Goal: Task Accomplishment & Management: Manage account settings

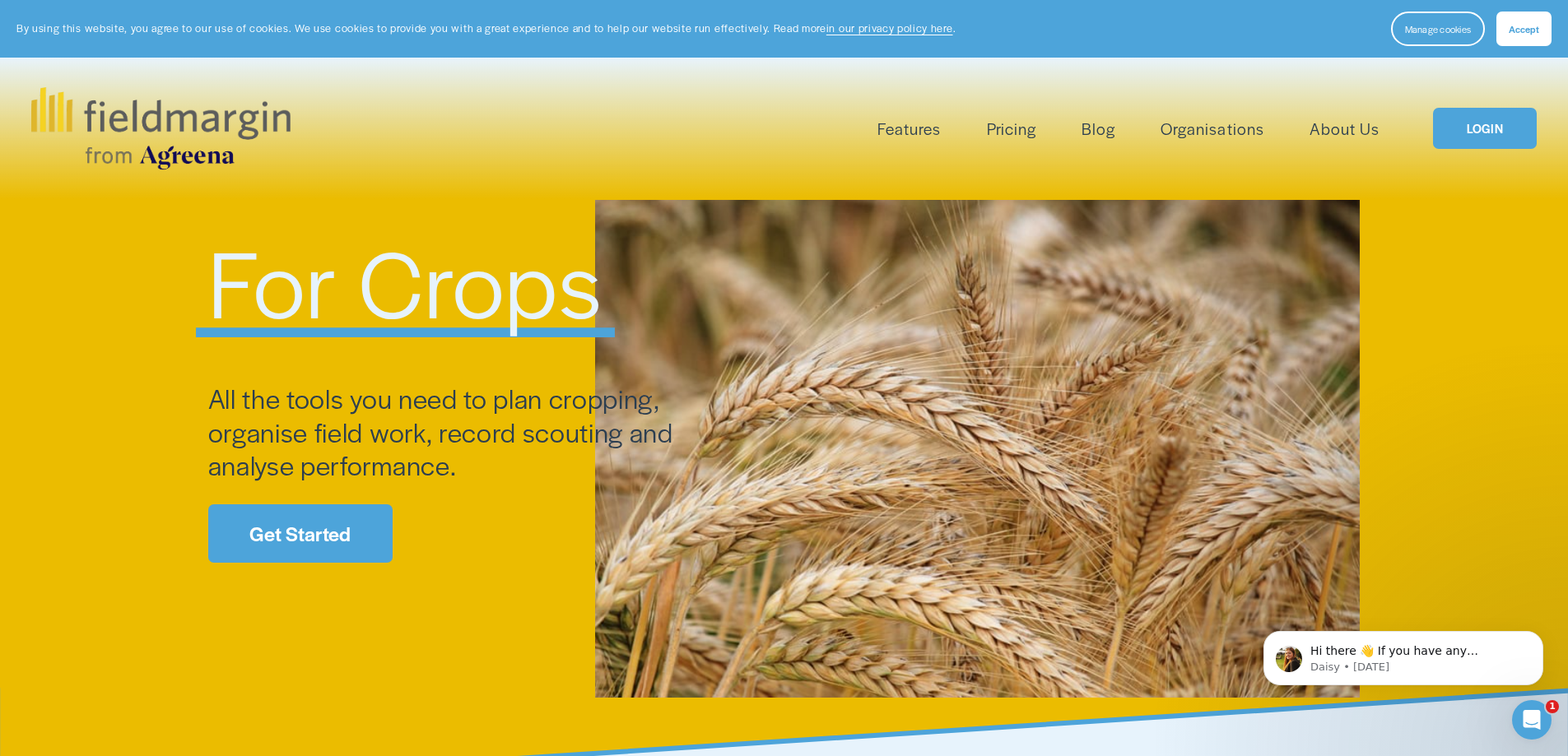
click at [1523, 23] on span "Accept" at bounding box center [1523, 28] width 30 height 13
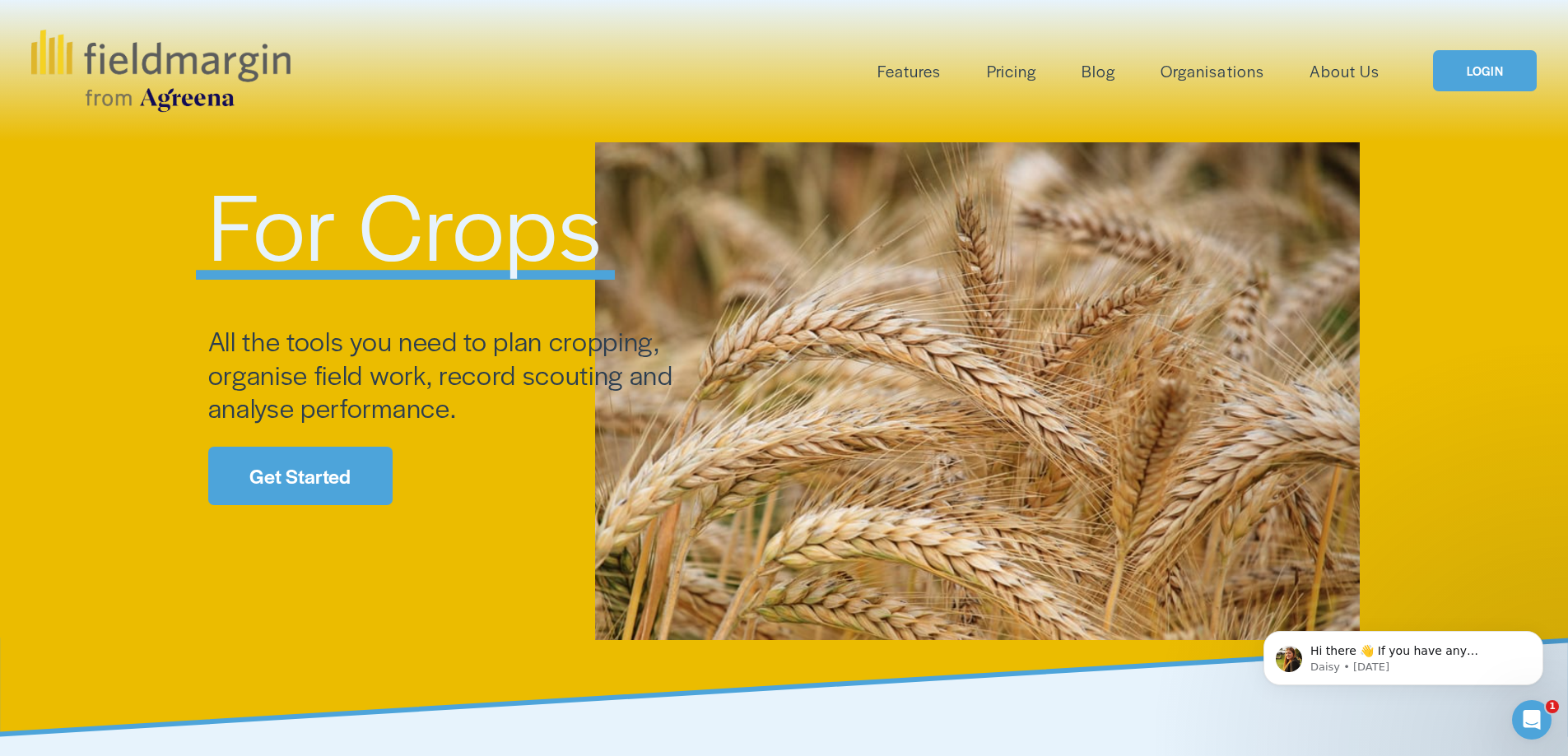
click at [1485, 70] on link "LOGIN" at bounding box center [1484, 70] width 104 height 42
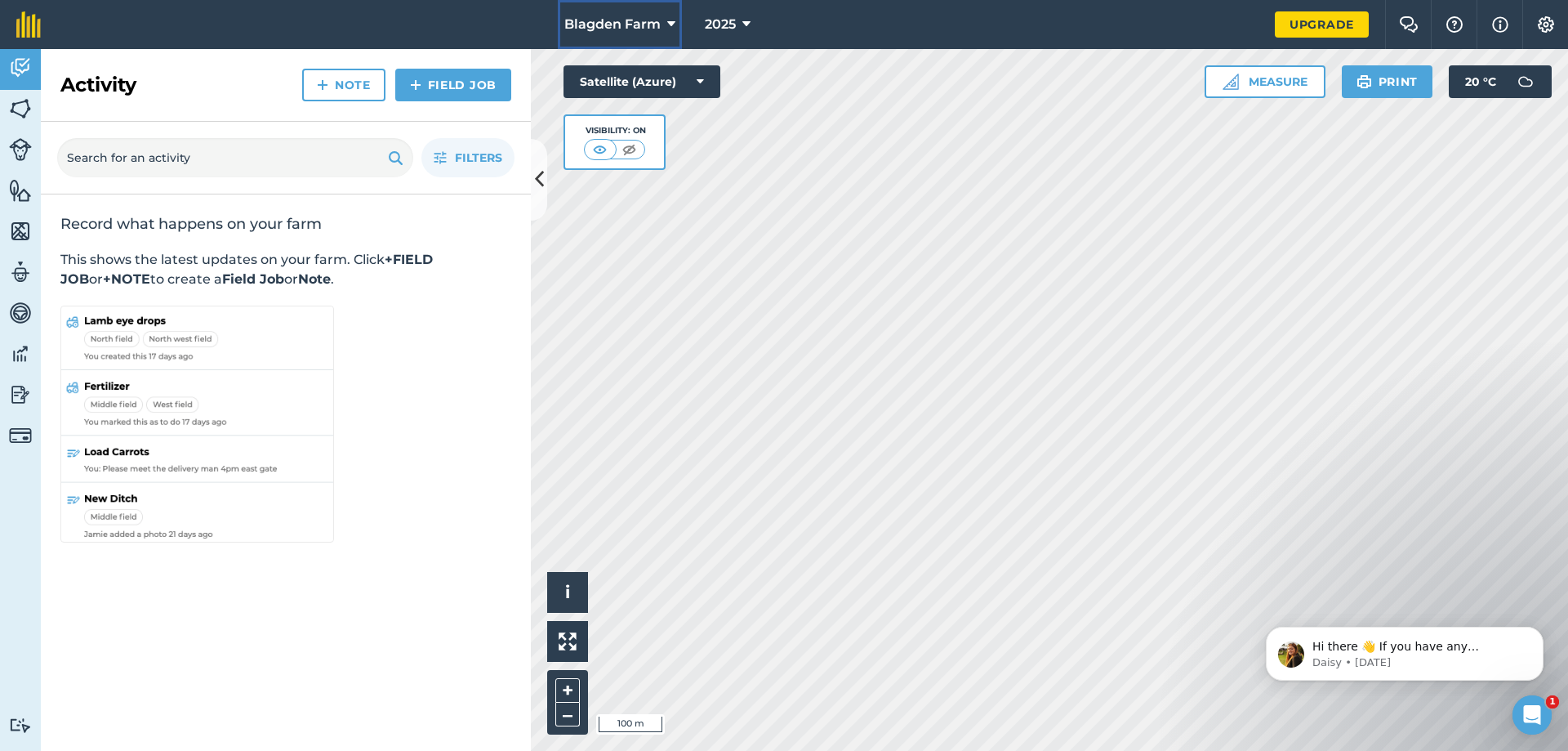
click at [674, 21] on icon at bounding box center [671, 24] width 8 height 19
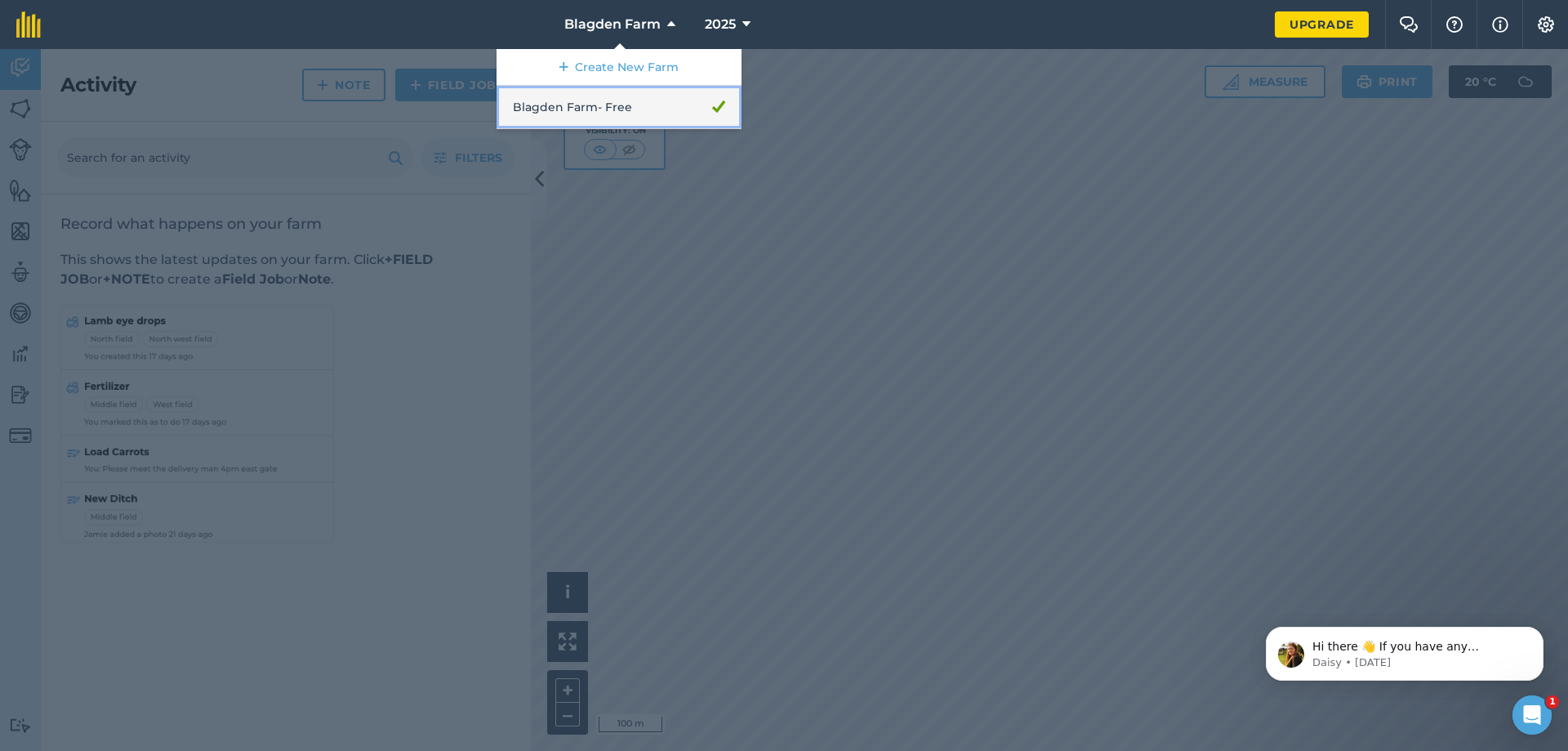
click at [692, 101] on link "Blagden Farm - Free" at bounding box center [619, 107] width 245 height 44
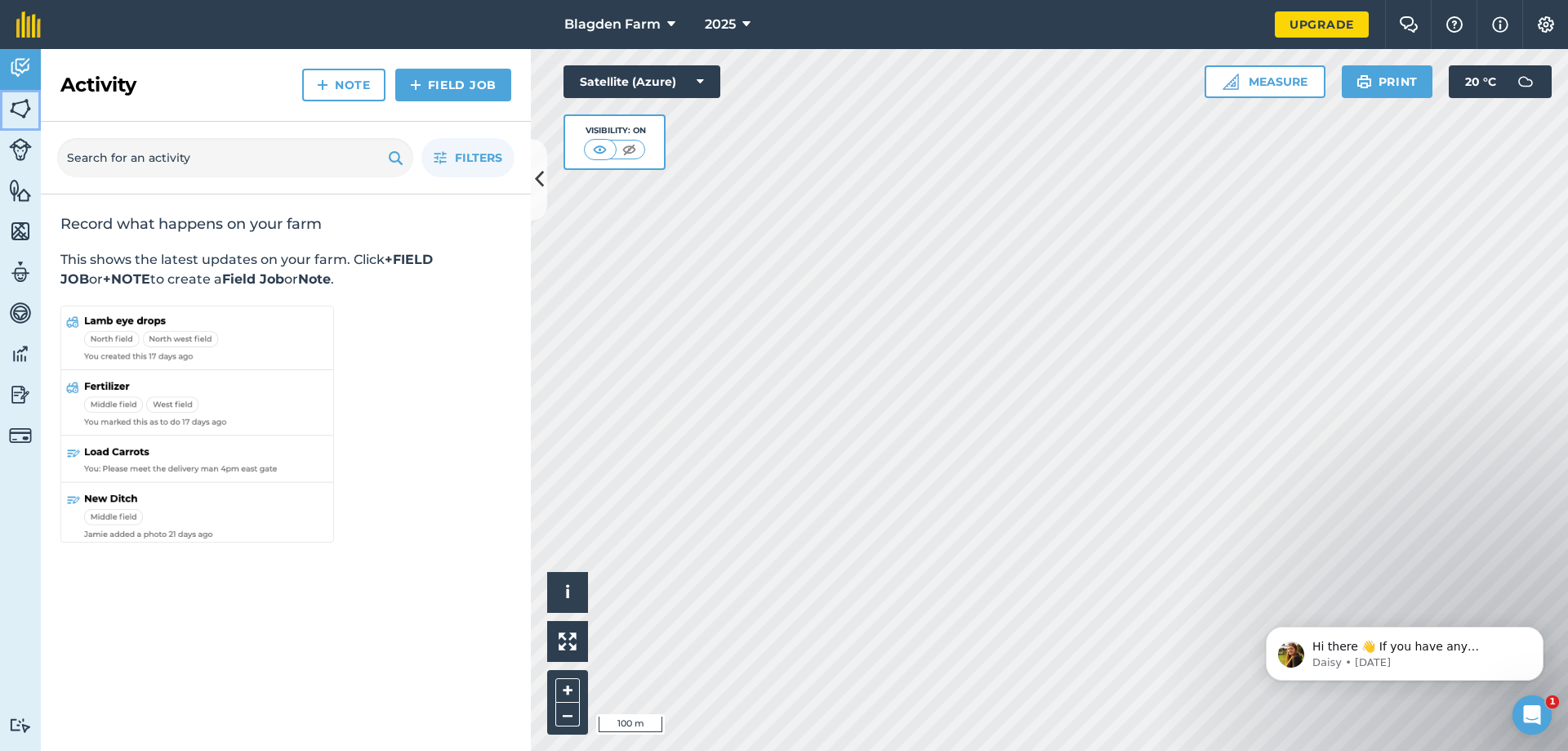
click at [17, 103] on img at bounding box center [20, 108] width 23 height 24
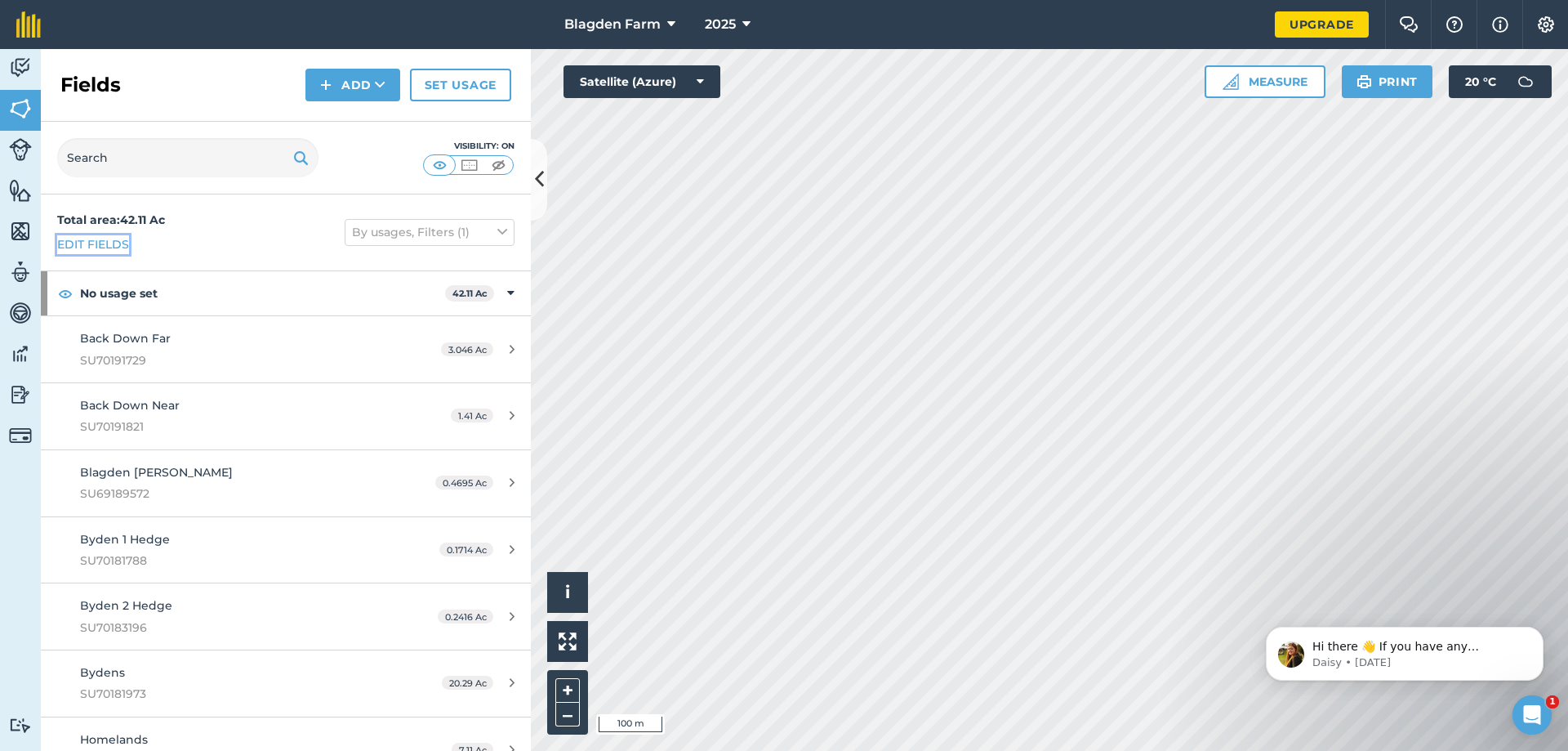
click at [115, 242] on link "Edit fields" at bounding box center [93, 245] width 72 height 18
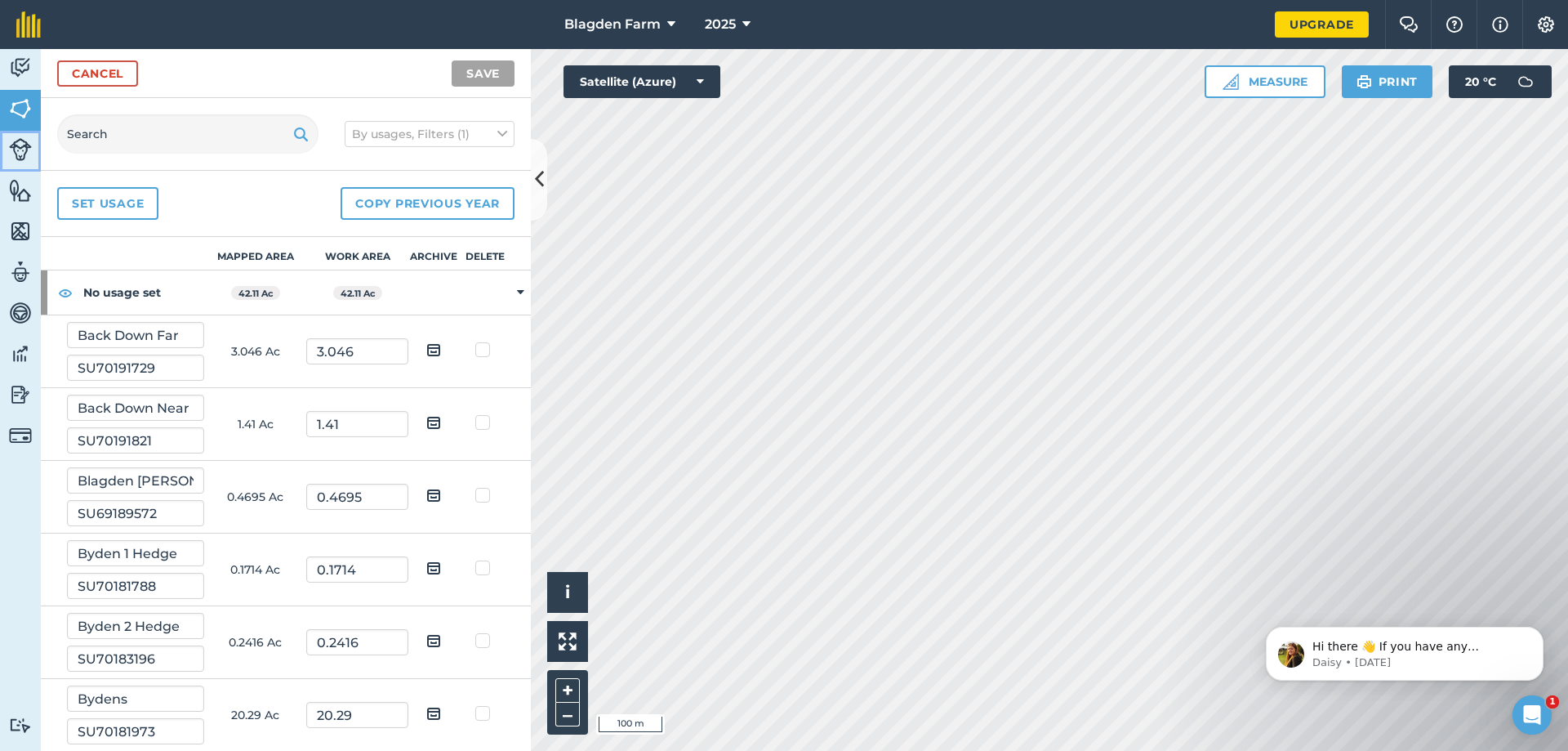
click at [20, 149] on img at bounding box center [20, 149] width 23 height 23
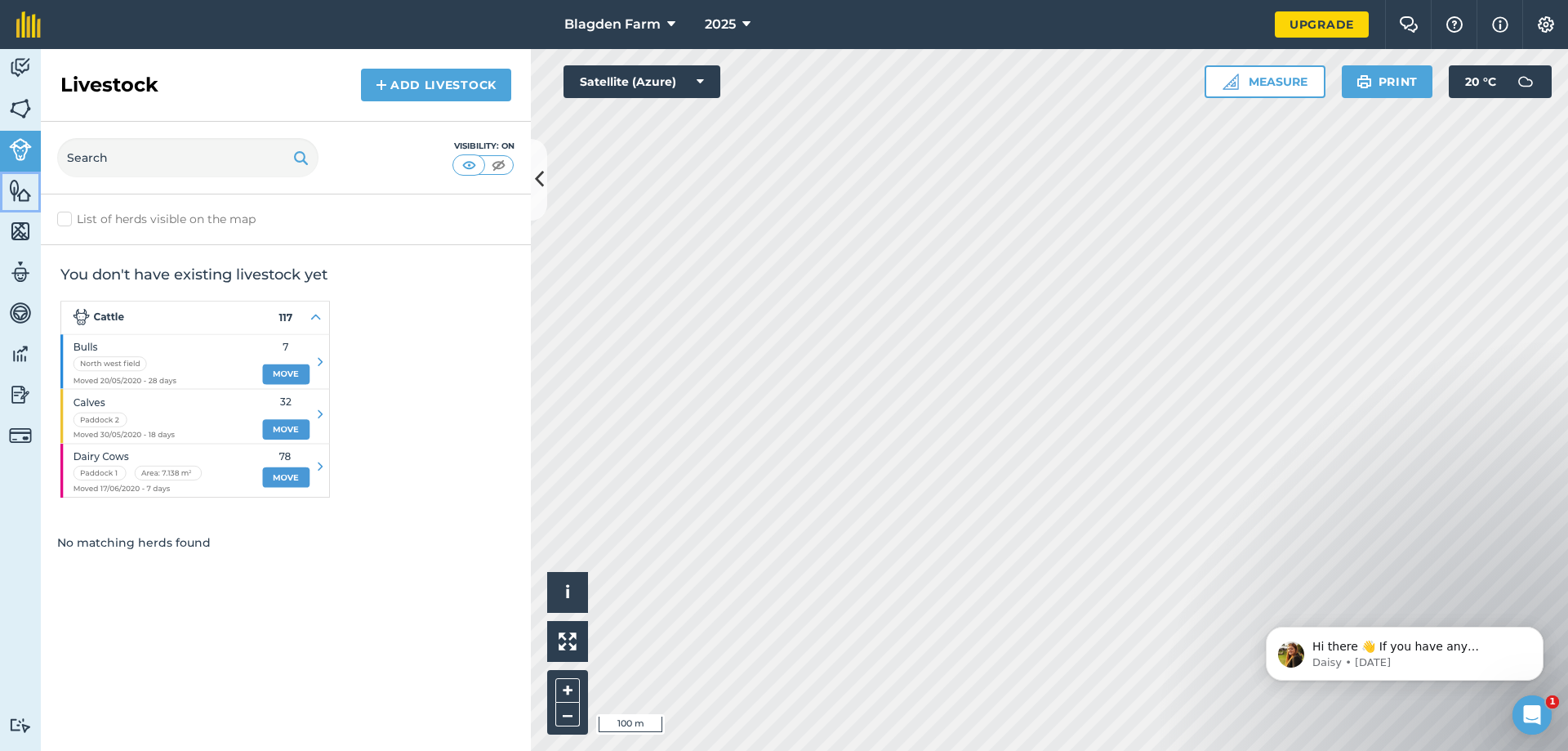
click at [16, 191] on img at bounding box center [20, 190] width 23 height 24
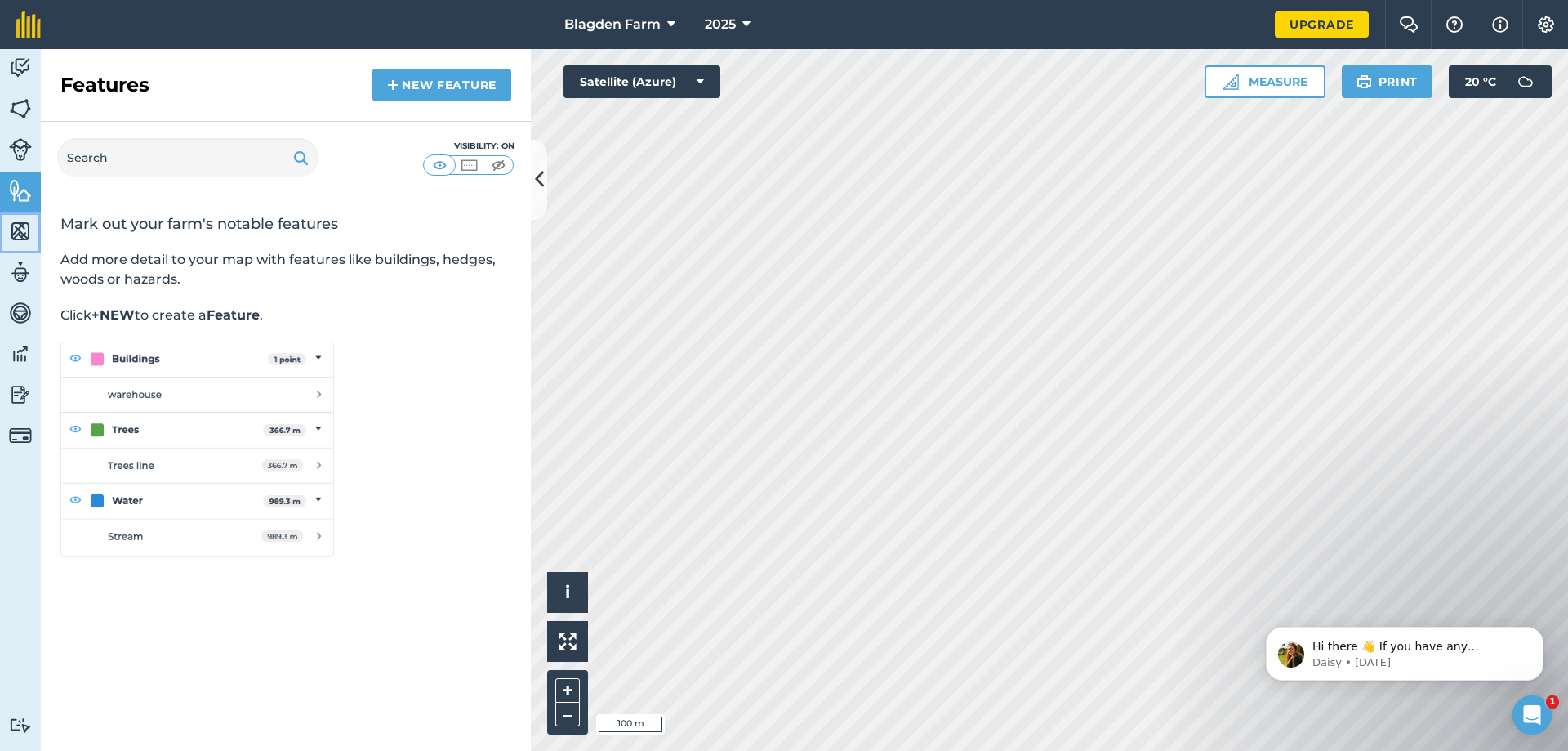
click at [18, 233] on img at bounding box center [20, 231] width 23 height 24
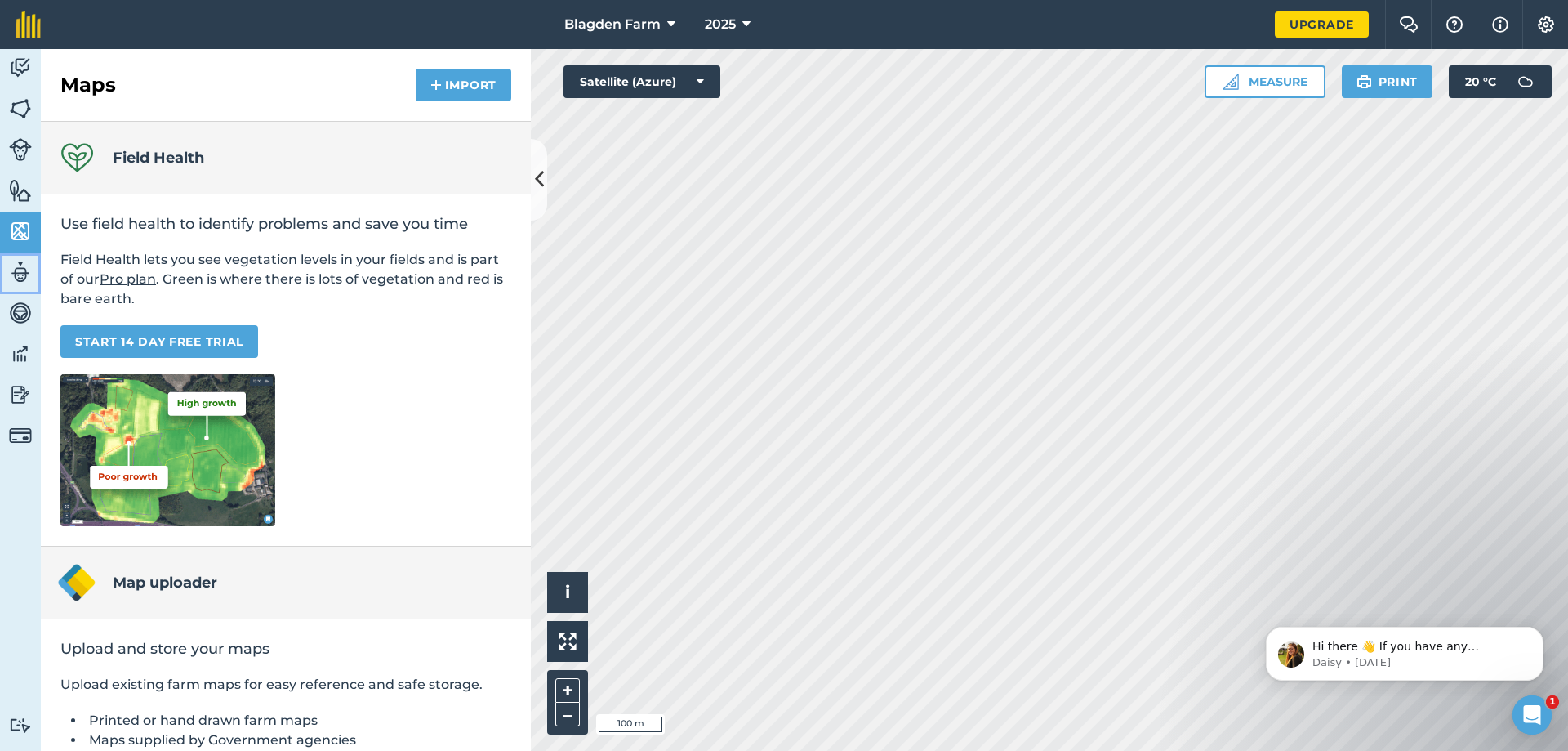
click at [25, 273] on img at bounding box center [20, 272] width 23 height 24
select select "MEMBER"
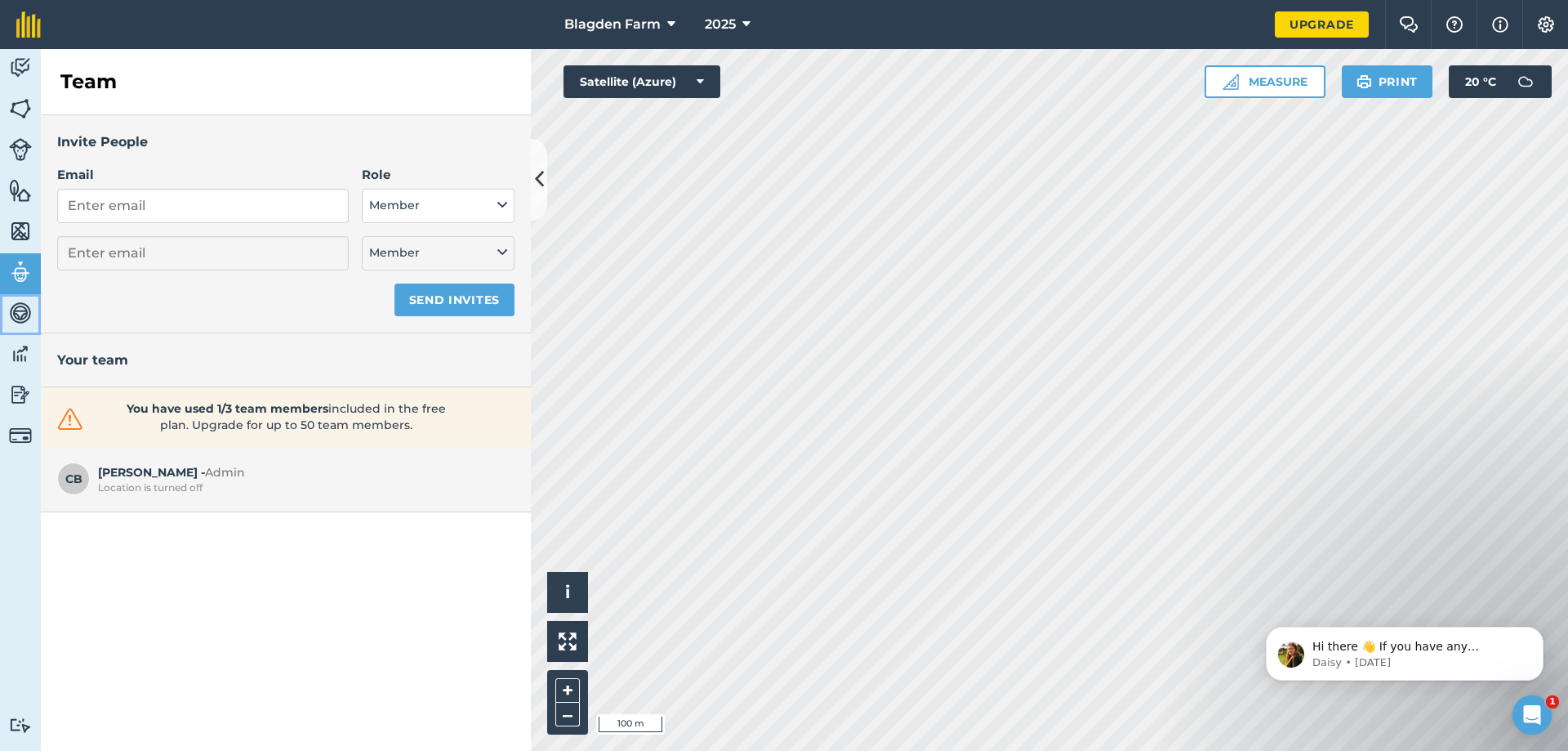
click at [18, 309] on img at bounding box center [20, 312] width 23 height 24
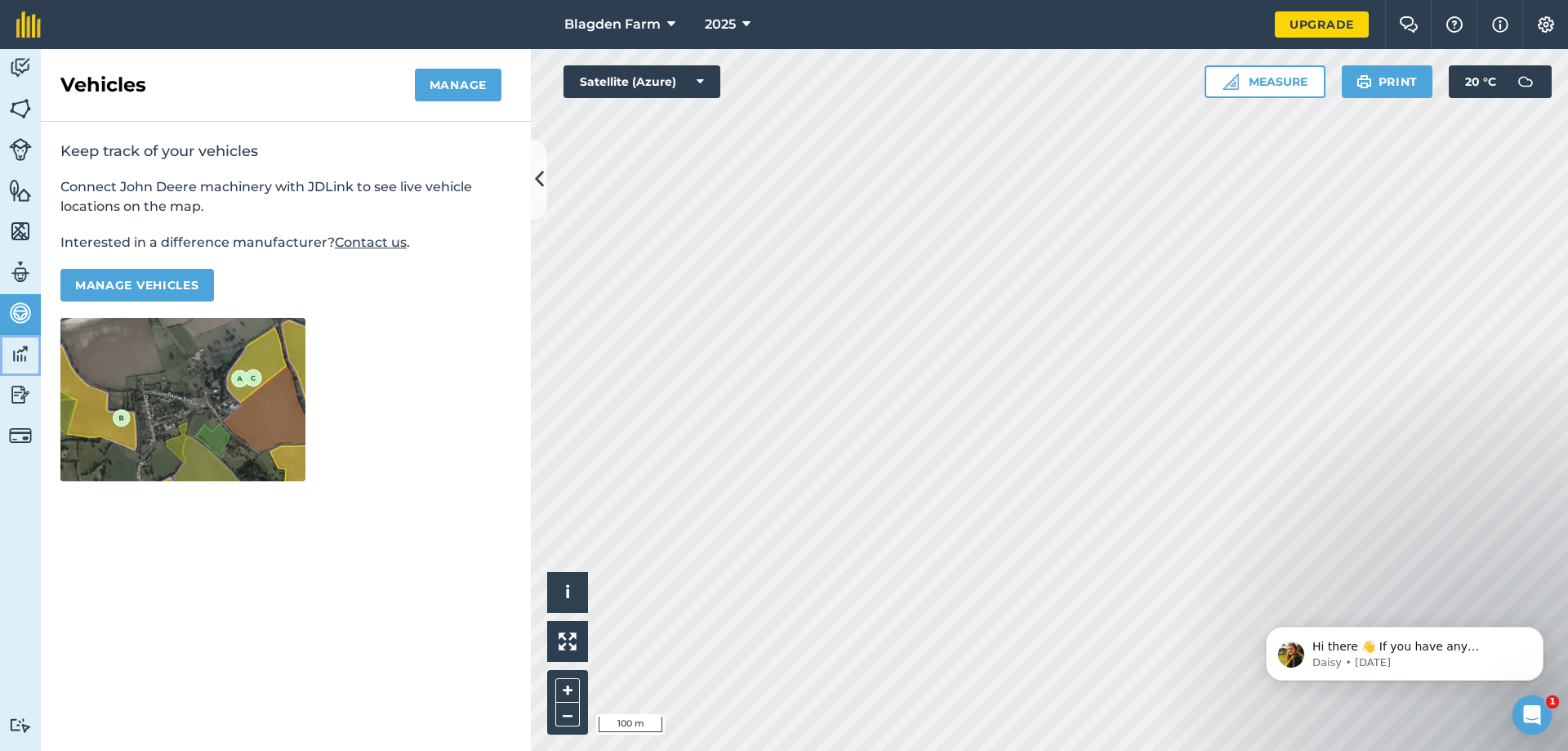
click at [18, 357] on img at bounding box center [20, 353] width 23 height 24
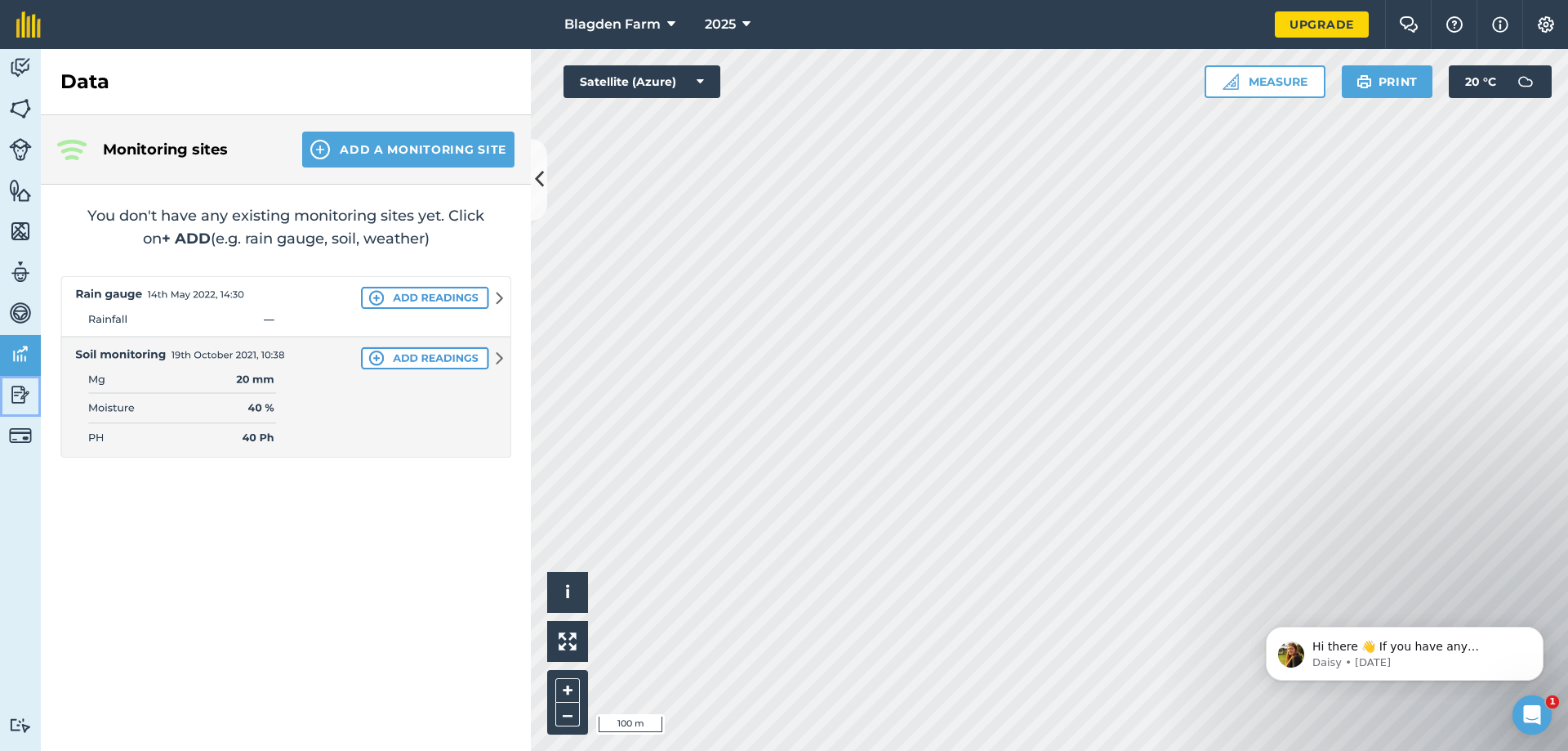
click at [16, 391] on img at bounding box center [20, 394] width 23 height 24
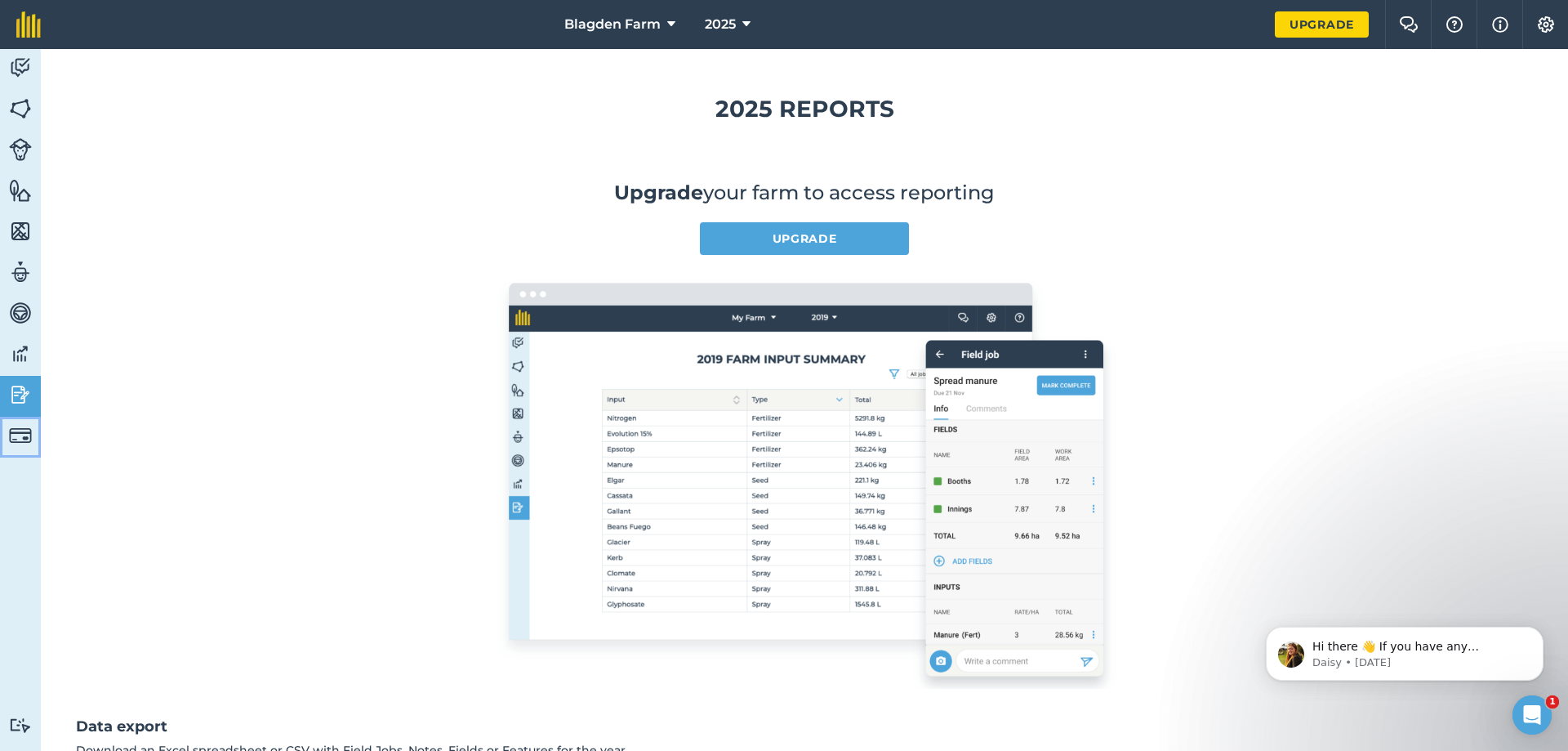
click at [13, 433] on img at bounding box center [20, 436] width 23 height 23
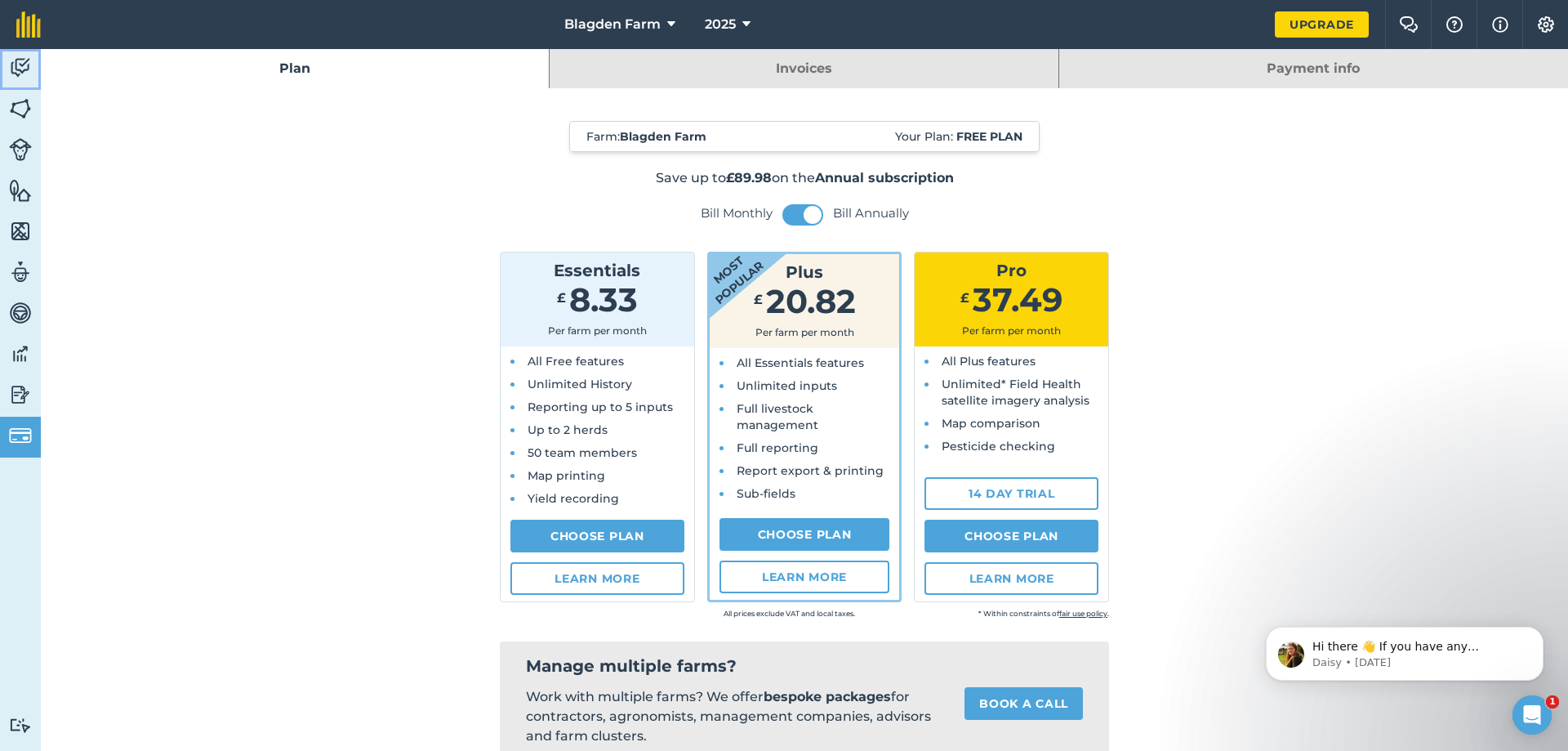
click at [21, 58] on img at bounding box center [20, 67] width 23 height 24
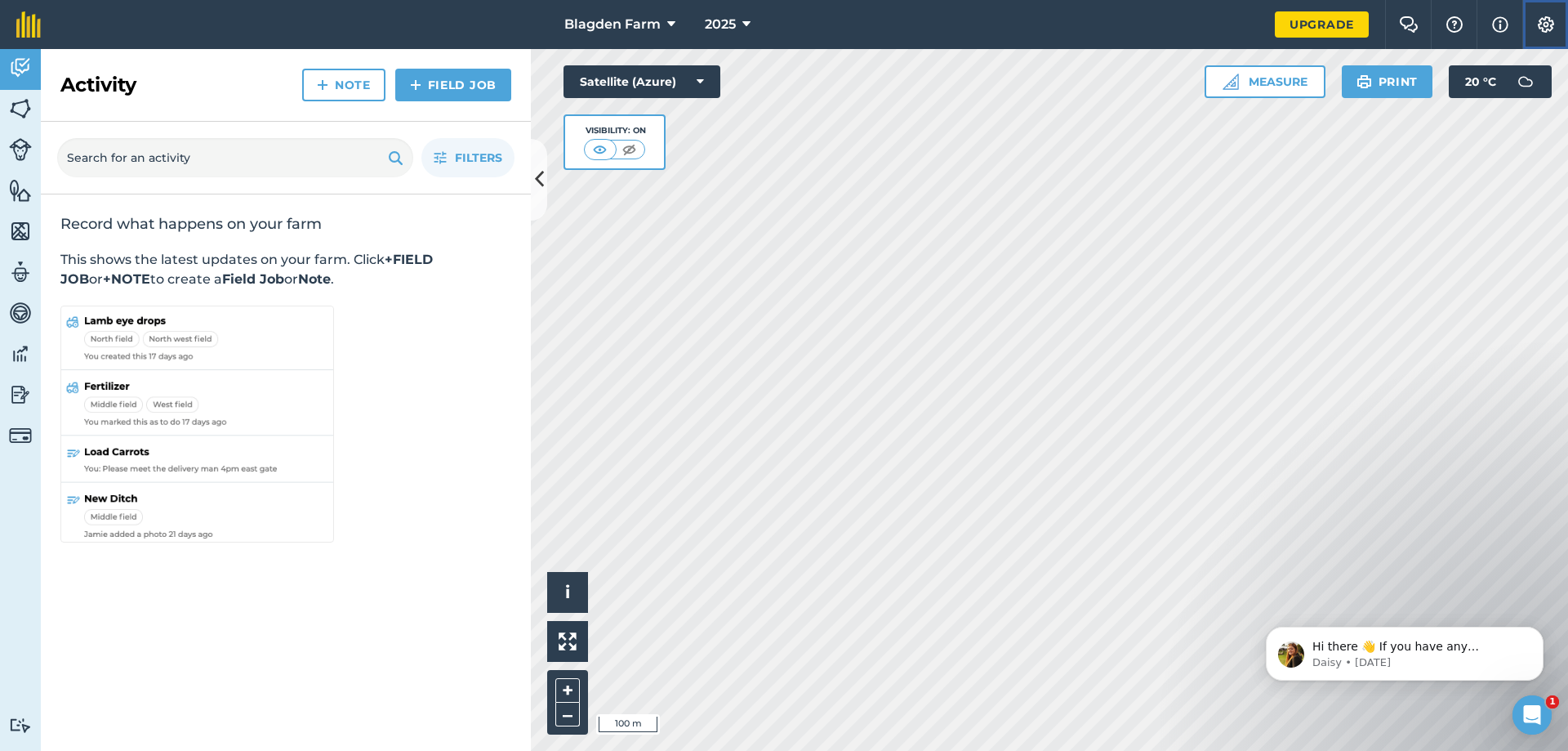
click at [1546, 20] on img at bounding box center [1546, 24] width 19 height 16
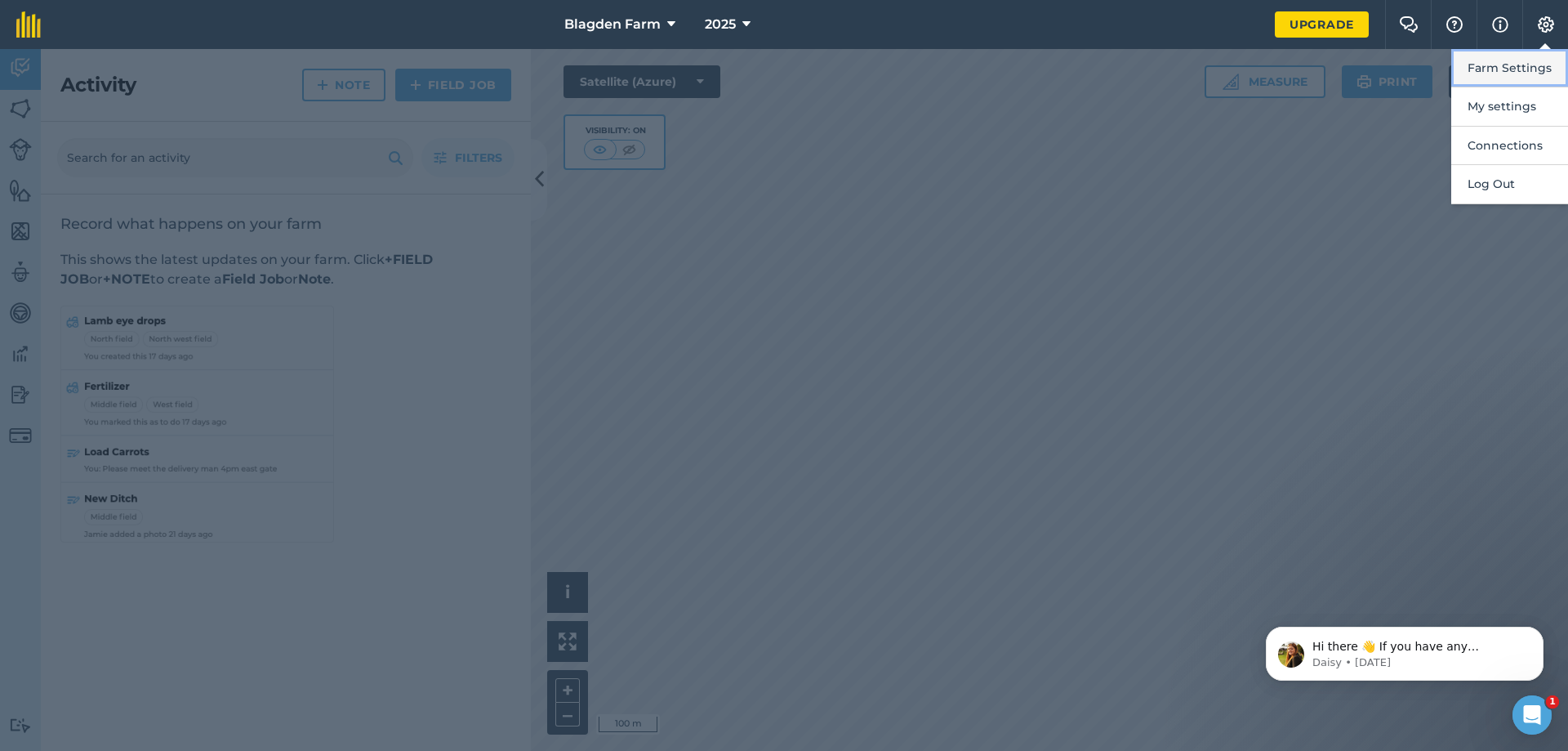
click at [1504, 75] on button "Farm Settings" at bounding box center [1510, 69] width 116 height 39
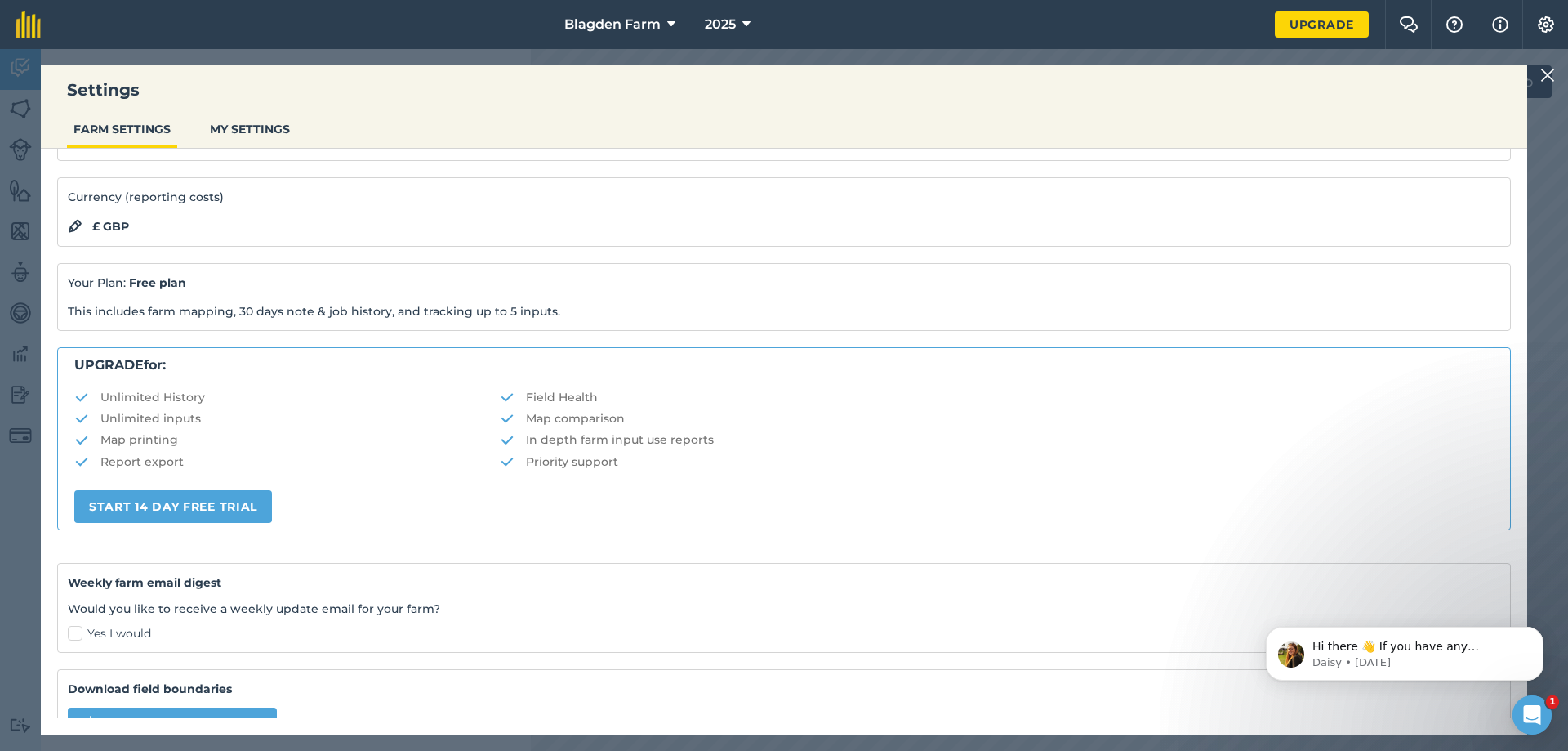
scroll to position [199, 0]
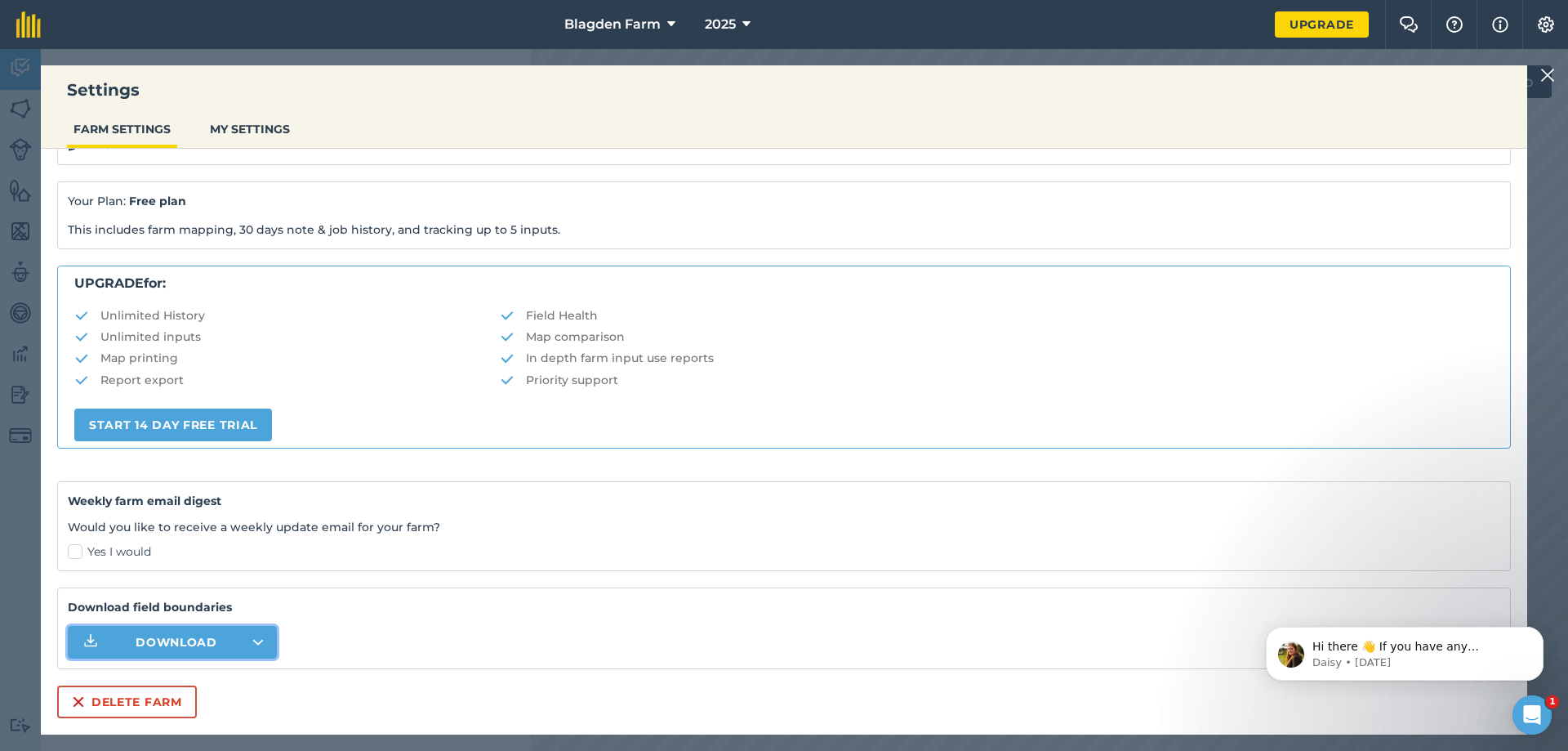
click at [203, 638] on span "Download" at bounding box center [176, 642] width 81 height 16
click at [238, 125] on button "MY SETTINGS" at bounding box center [250, 129] width 93 height 31
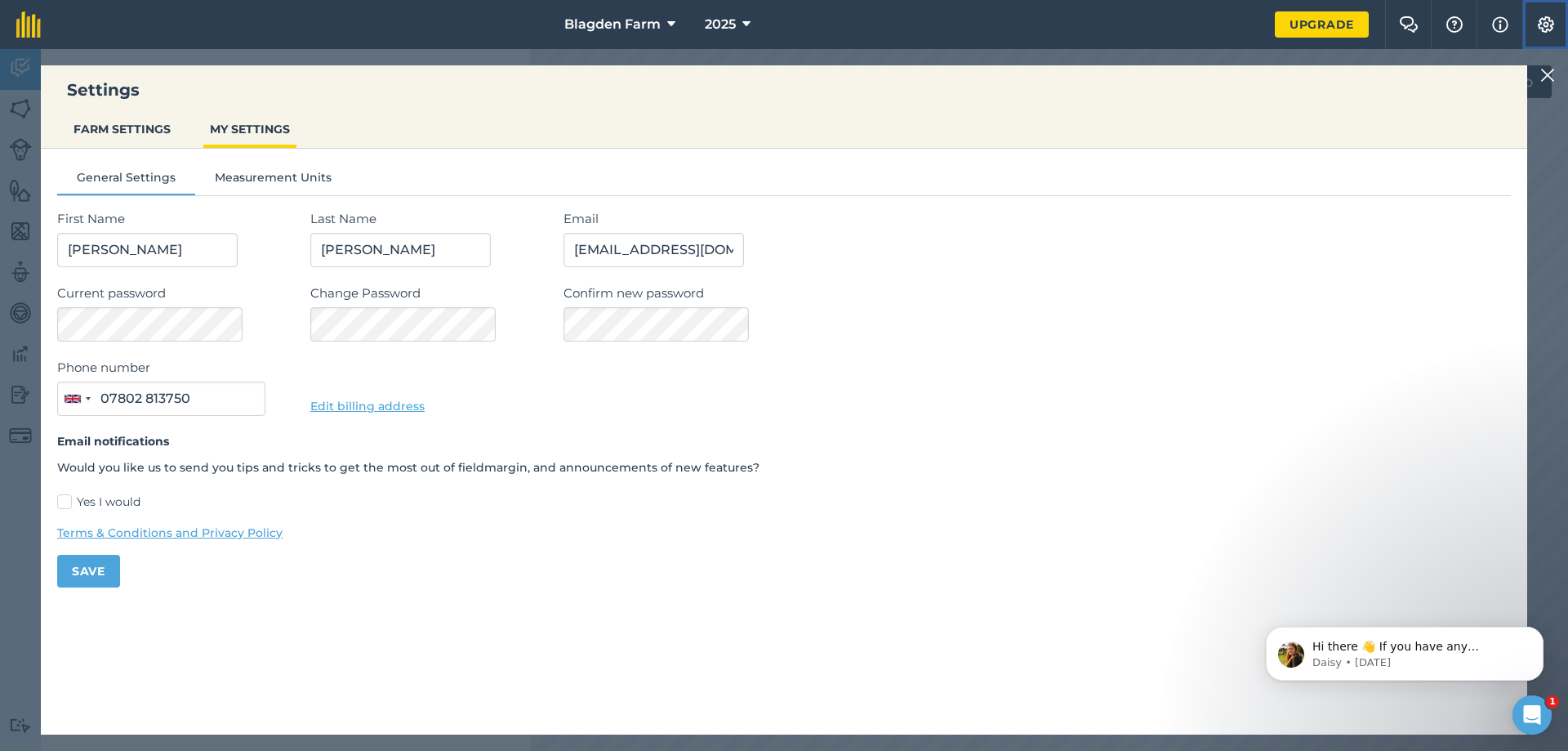
click at [1547, 28] on img at bounding box center [1546, 24] width 19 height 16
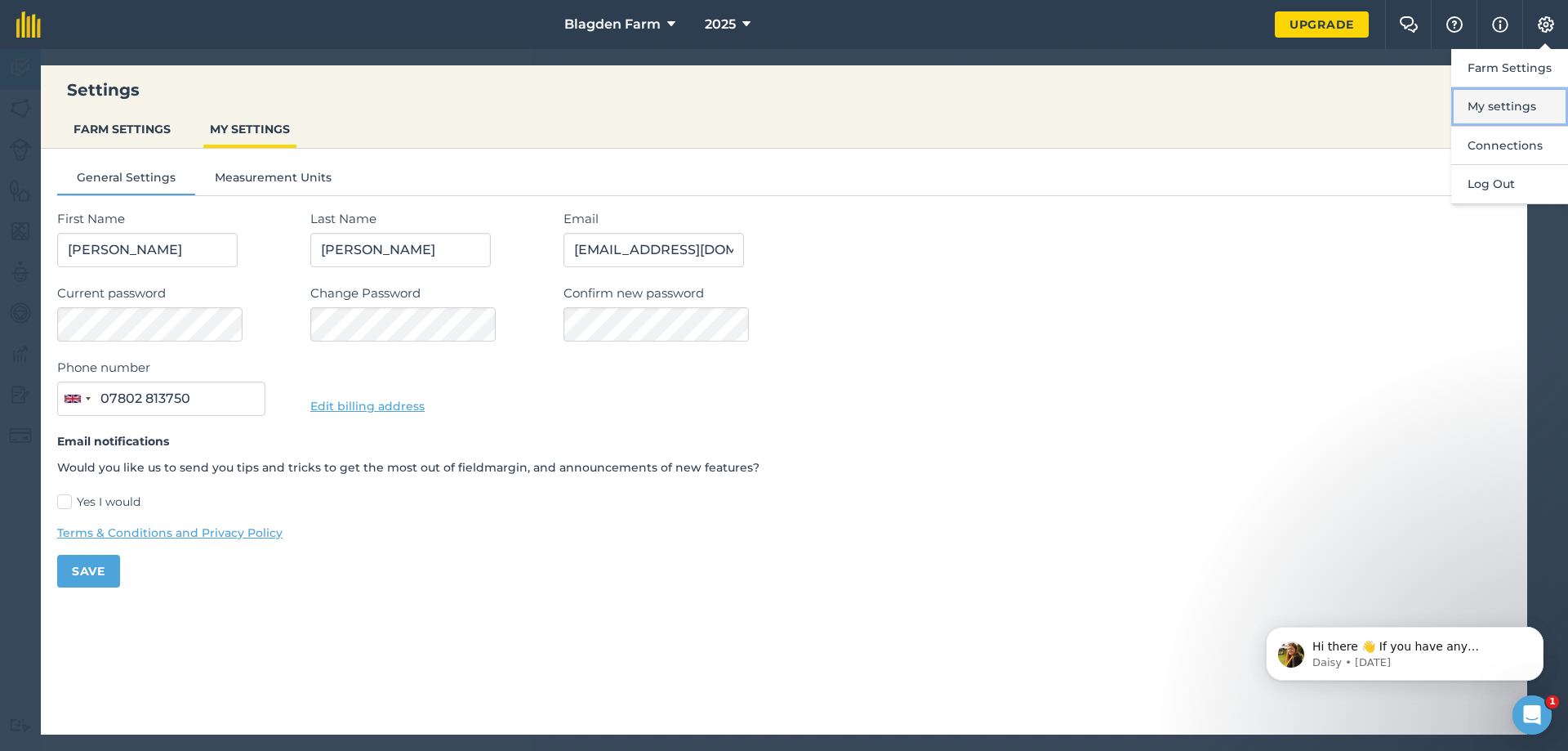
click at [1494, 103] on button "My settings" at bounding box center [1510, 107] width 116 height 39
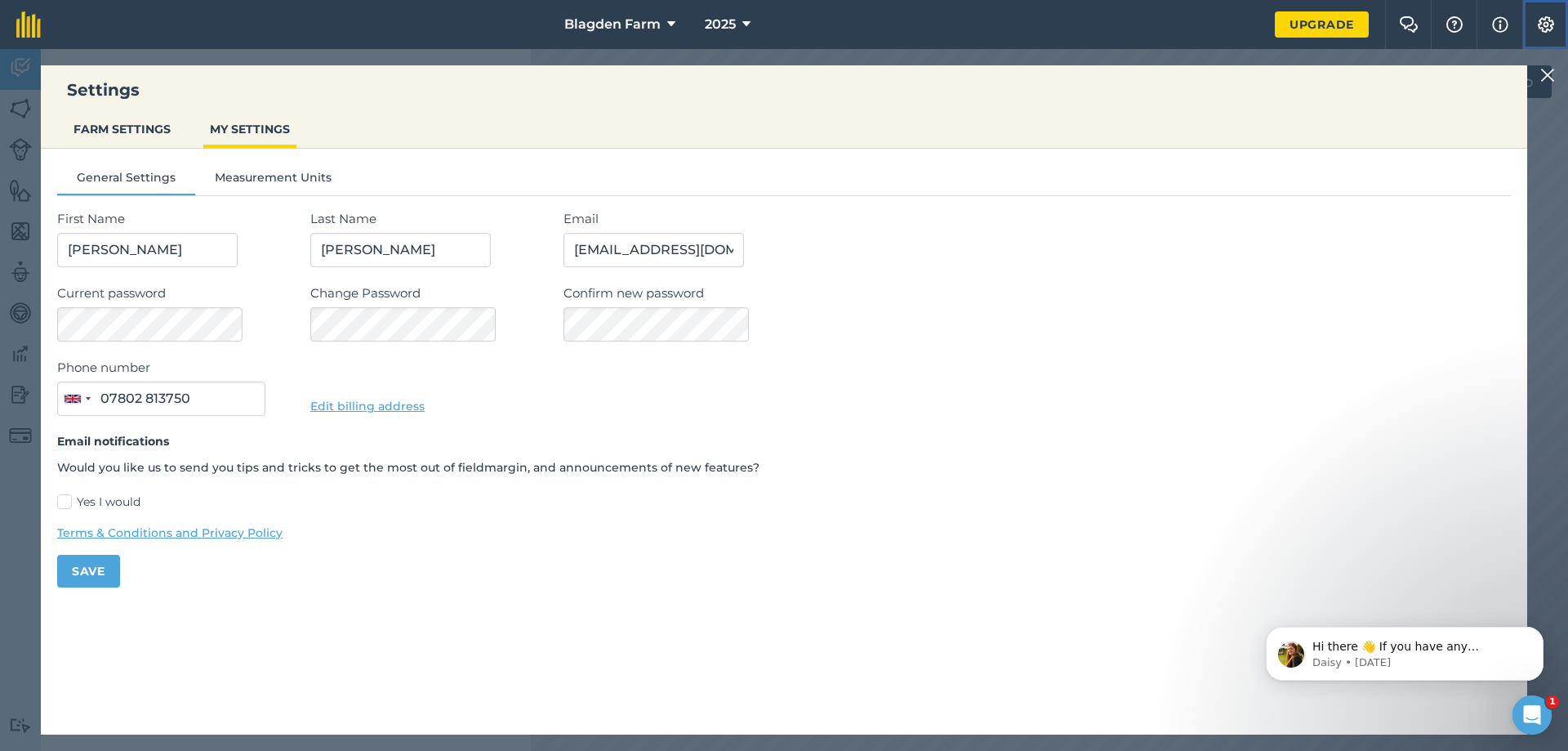
click at [1545, 20] on img at bounding box center [1546, 24] width 19 height 16
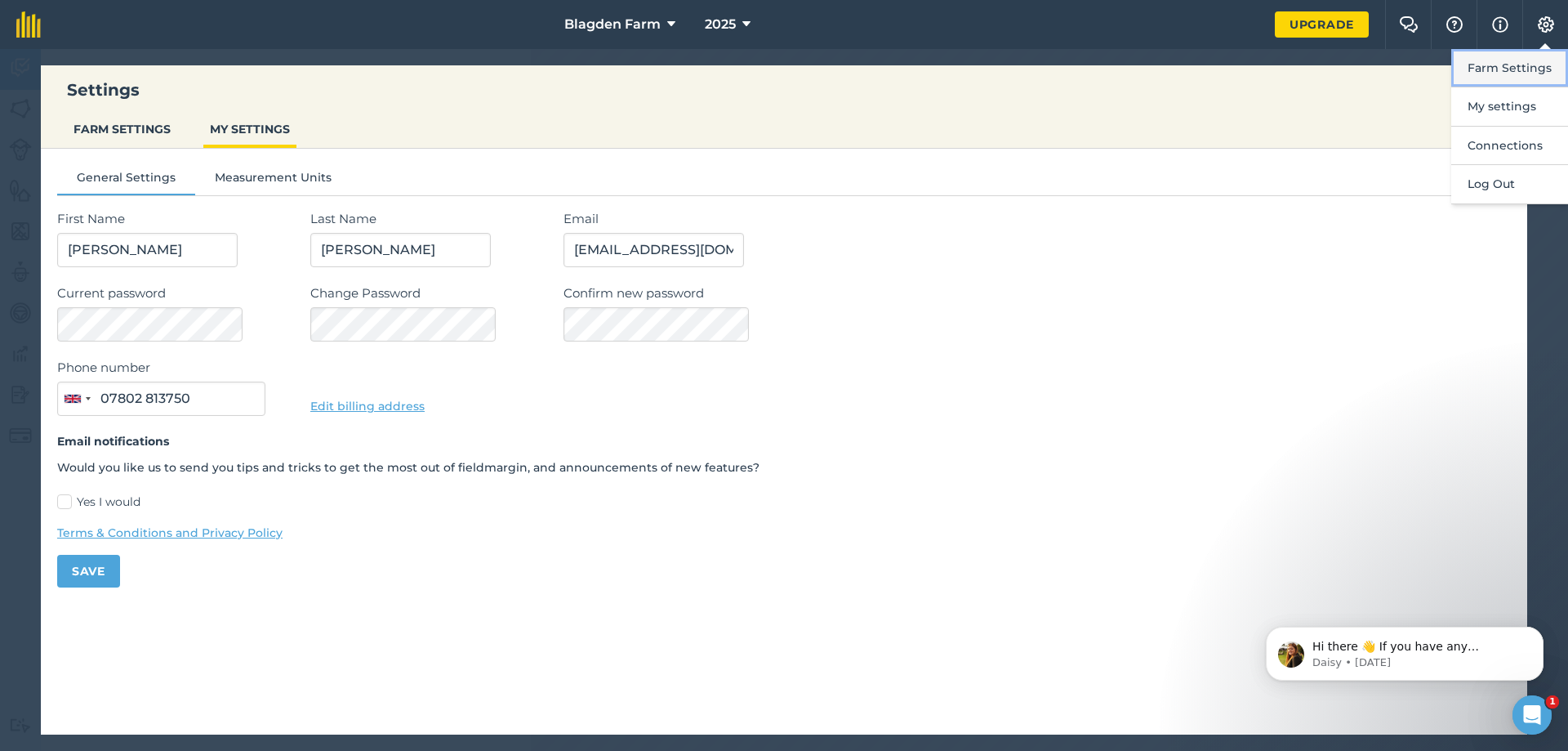
click at [1498, 70] on button "Farm Settings" at bounding box center [1510, 69] width 116 height 39
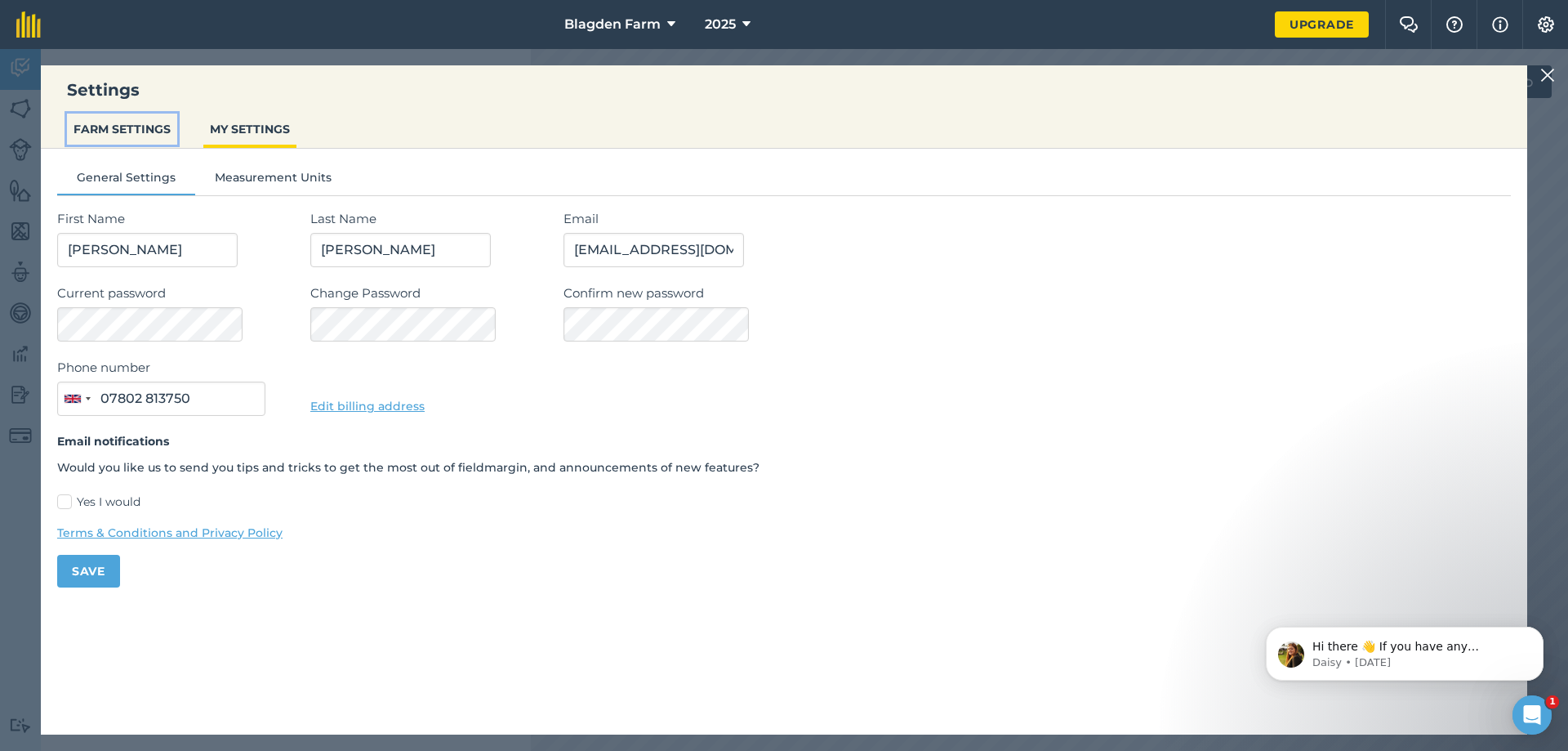
click at [147, 123] on button "FARM SETTINGS" at bounding box center [122, 129] width 111 height 31
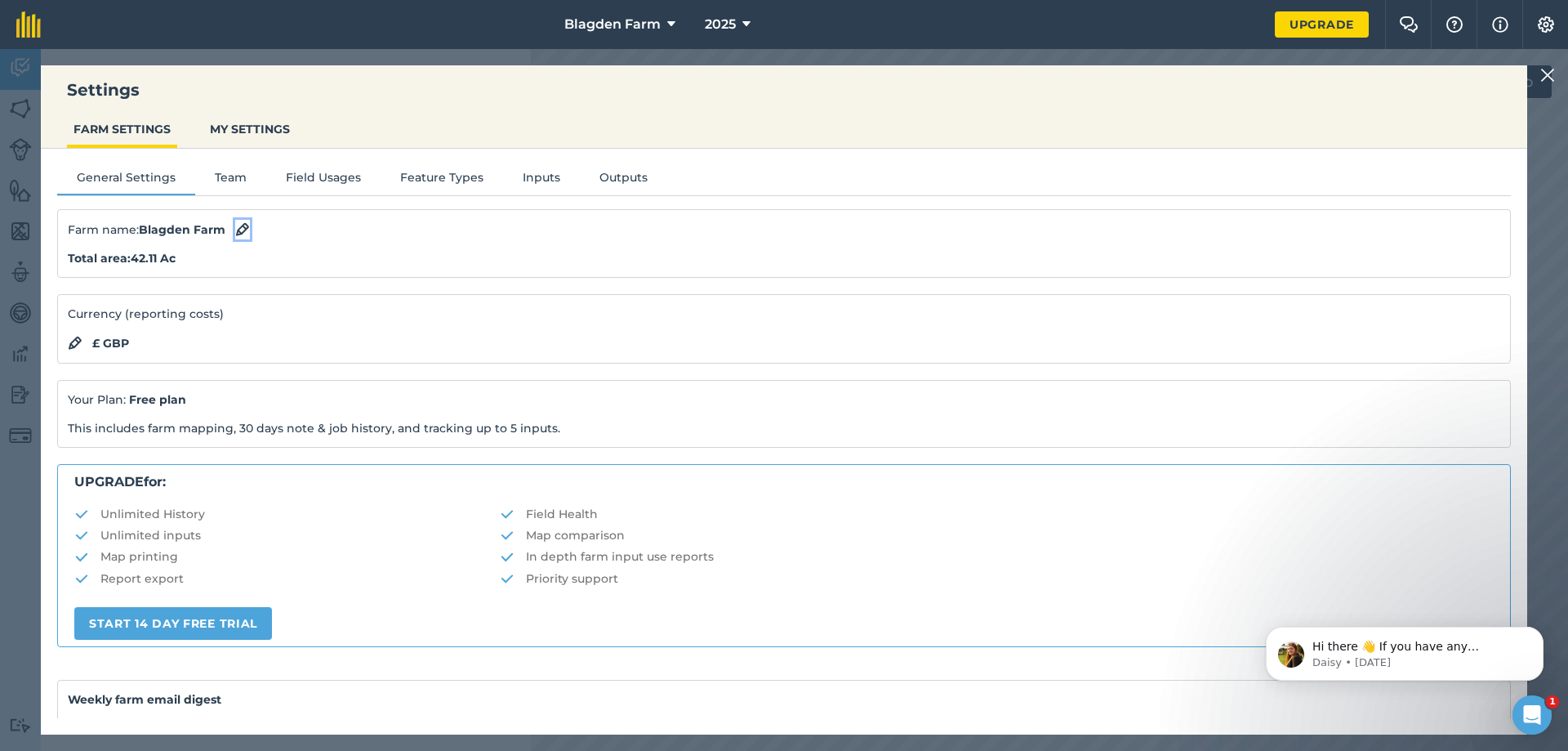
click at [240, 231] on img at bounding box center [242, 230] width 15 height 19
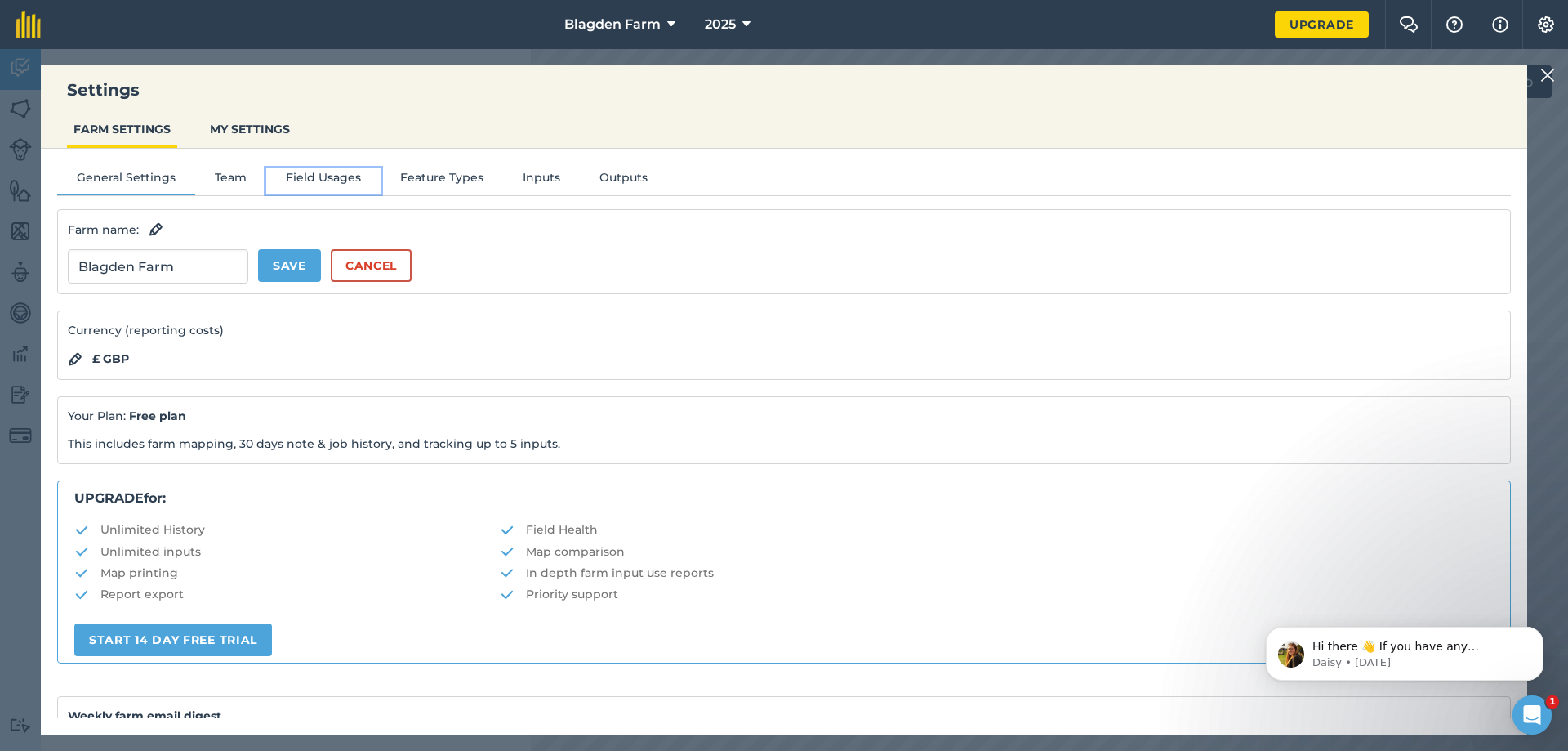
click at [324, 174] on button "Field Usages" at bounding box center [324, 180] width 114 height 24
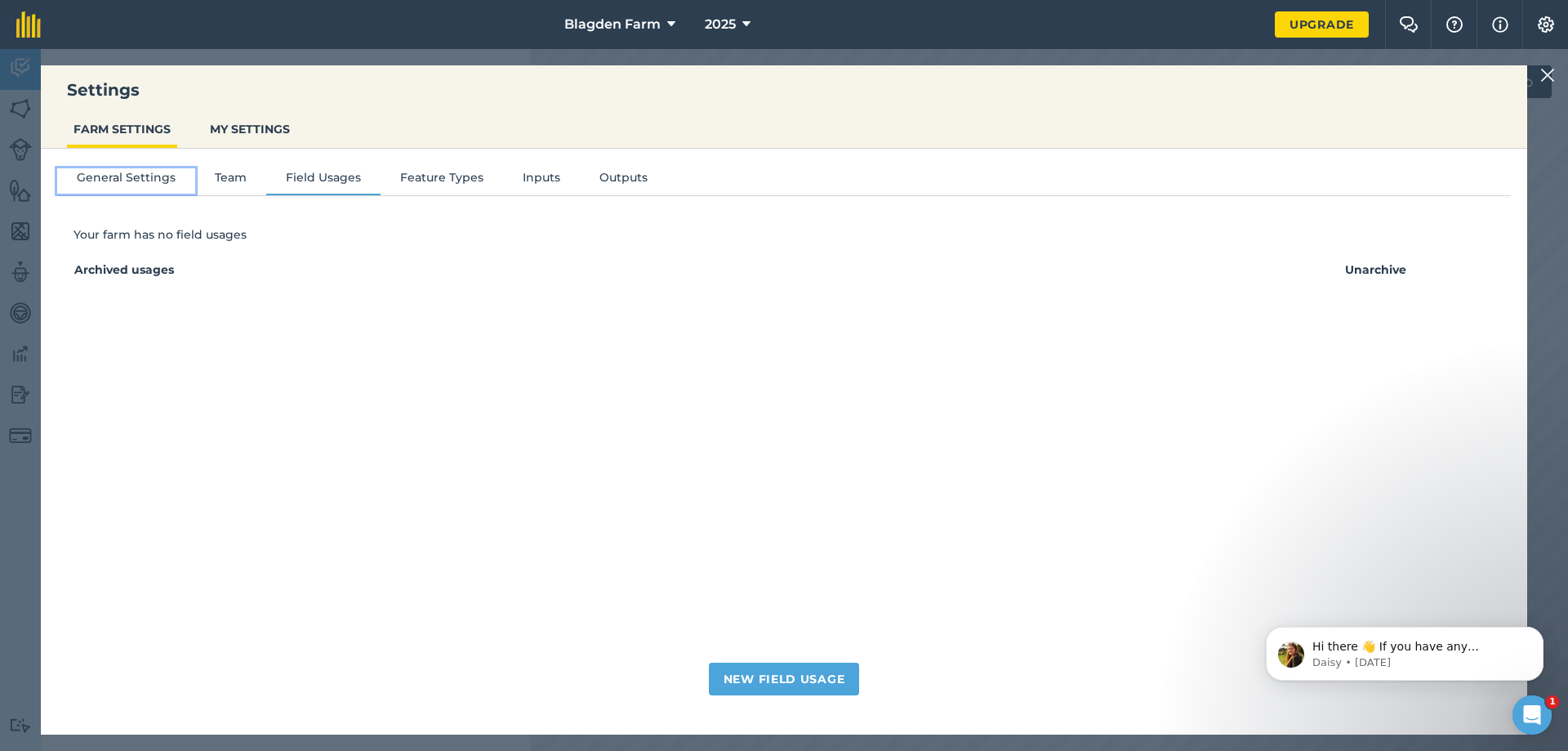
click at [121, 176] on button "General Settings" at bounding box center [126, 180] width 138 height 24
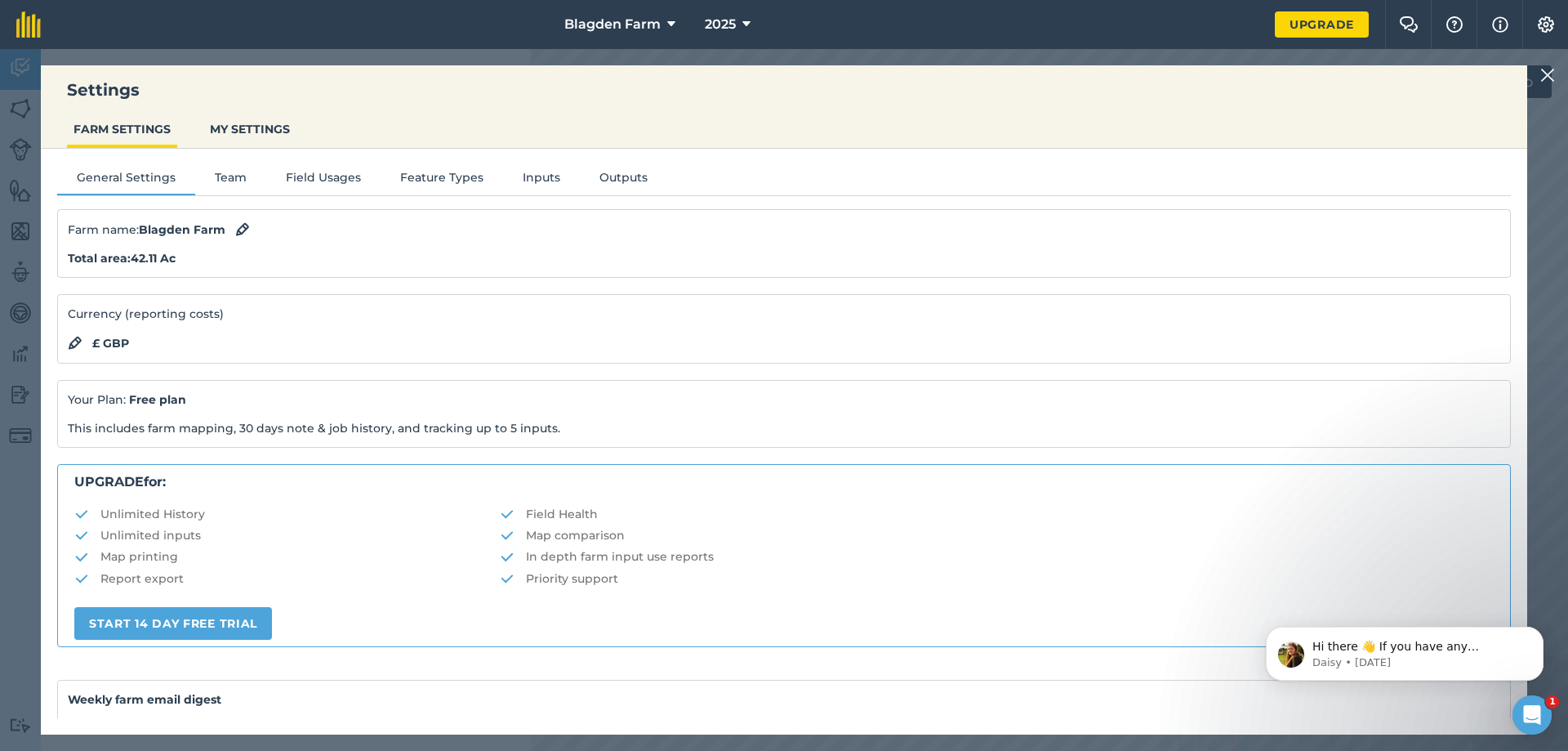
drag, startPoint x: 568, startPoint y: 150, endPoint x: 768, endPoint y: 122, distance: 202.0
click at [725, 126] on div "Settings FARM SETTINGS MY SETTINGS General Settings Team Field Usages Feature T…" at bounding box center [784, 400] width 1487 height 669
click at [1549, 72] on img at bounding box center [1548, 75] width 15 height 19
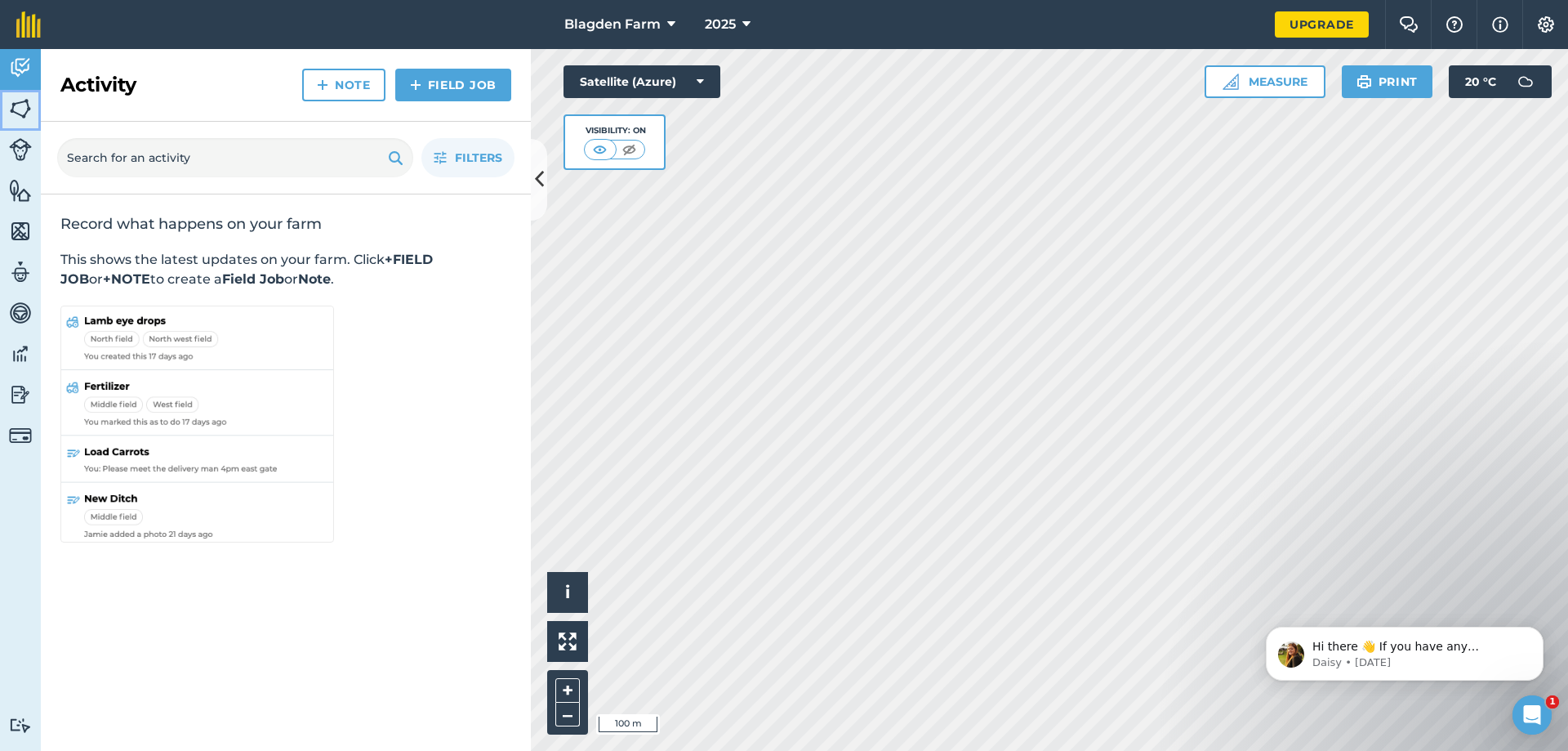
click at [23, 105] on img at bounding box center [20, 108] width 23 height 24
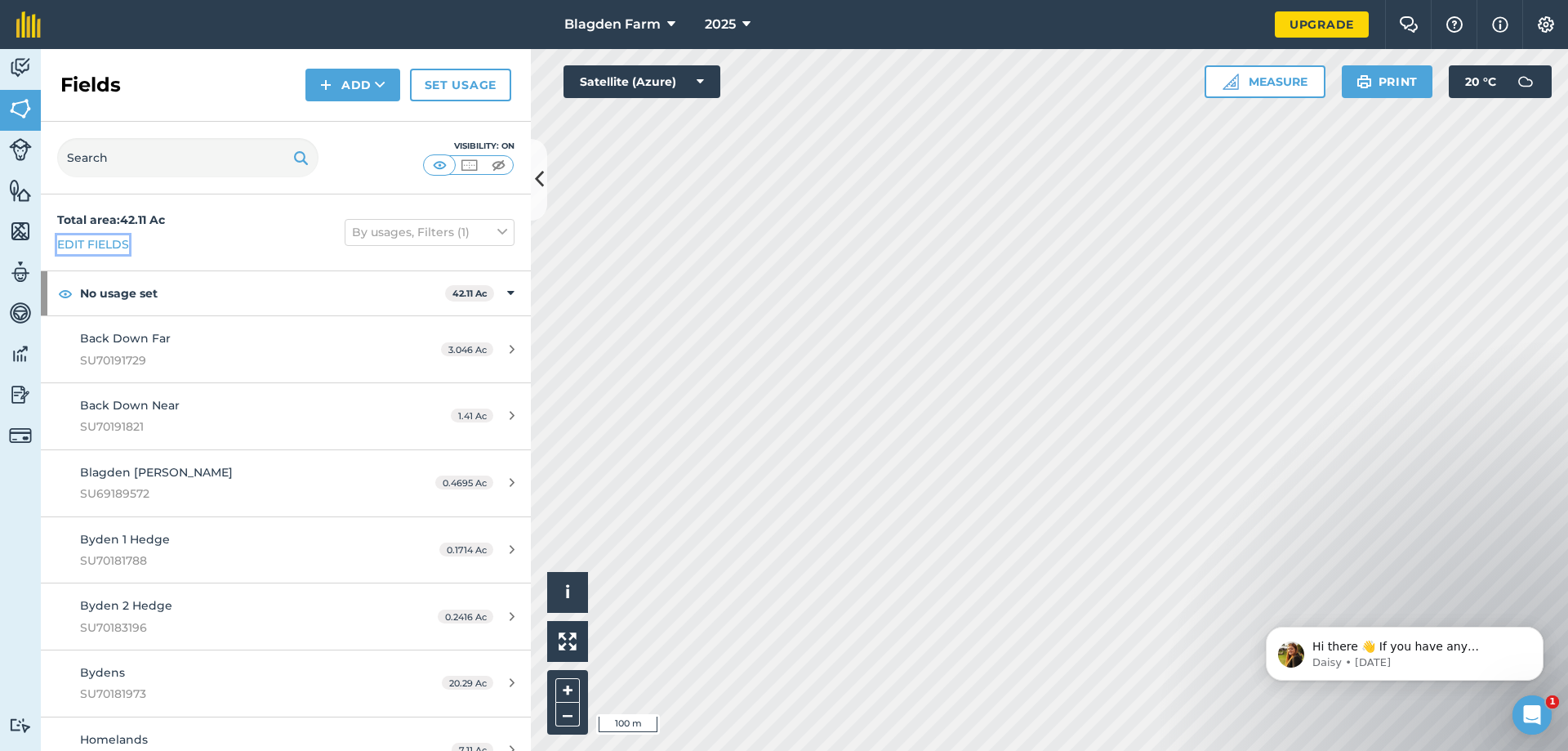
click at [115, 246] on link "Edit fields" at bounding box center [93, 245] width 72 height 18
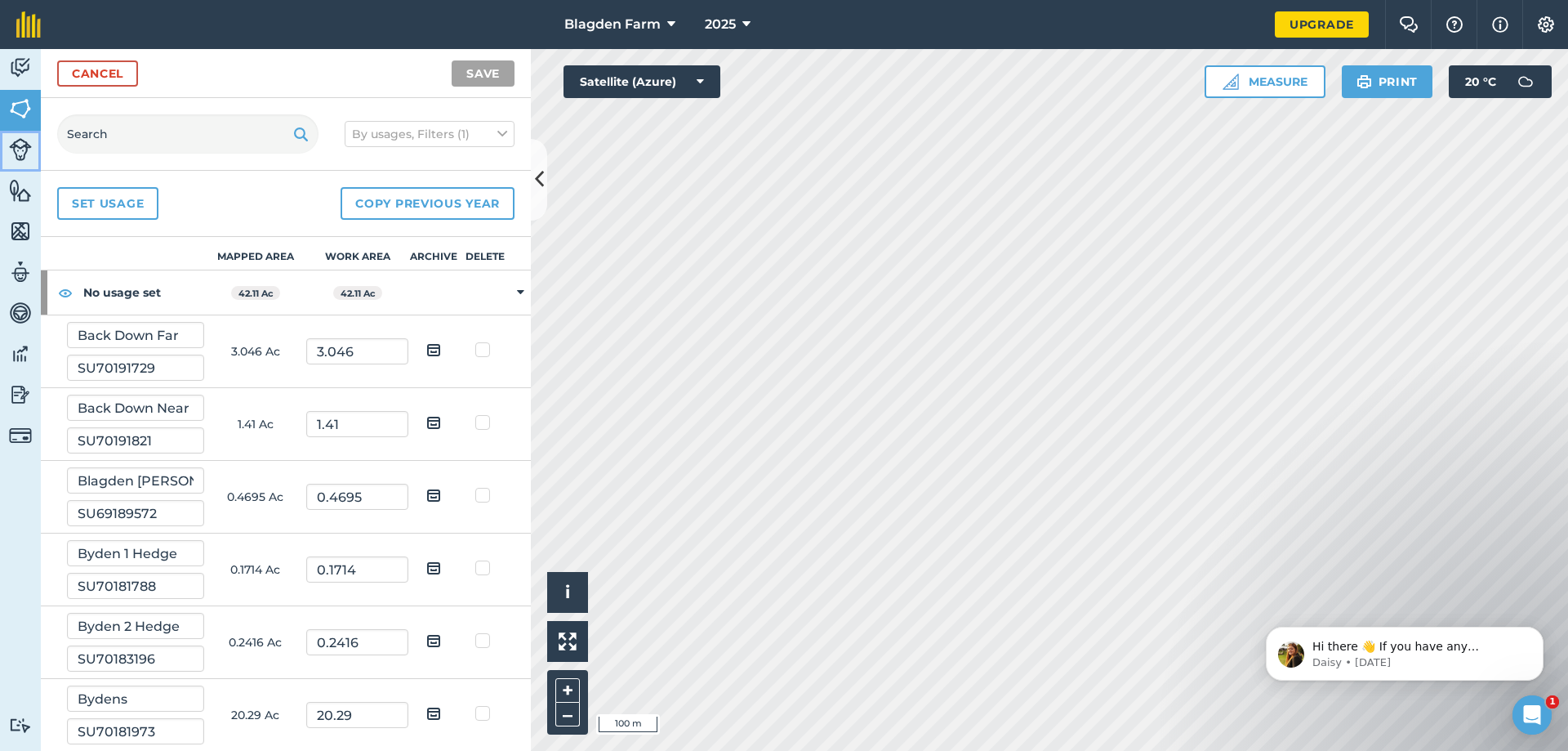
click at [25, 151] on img at bounding box center [20, 149] width 23 height 23
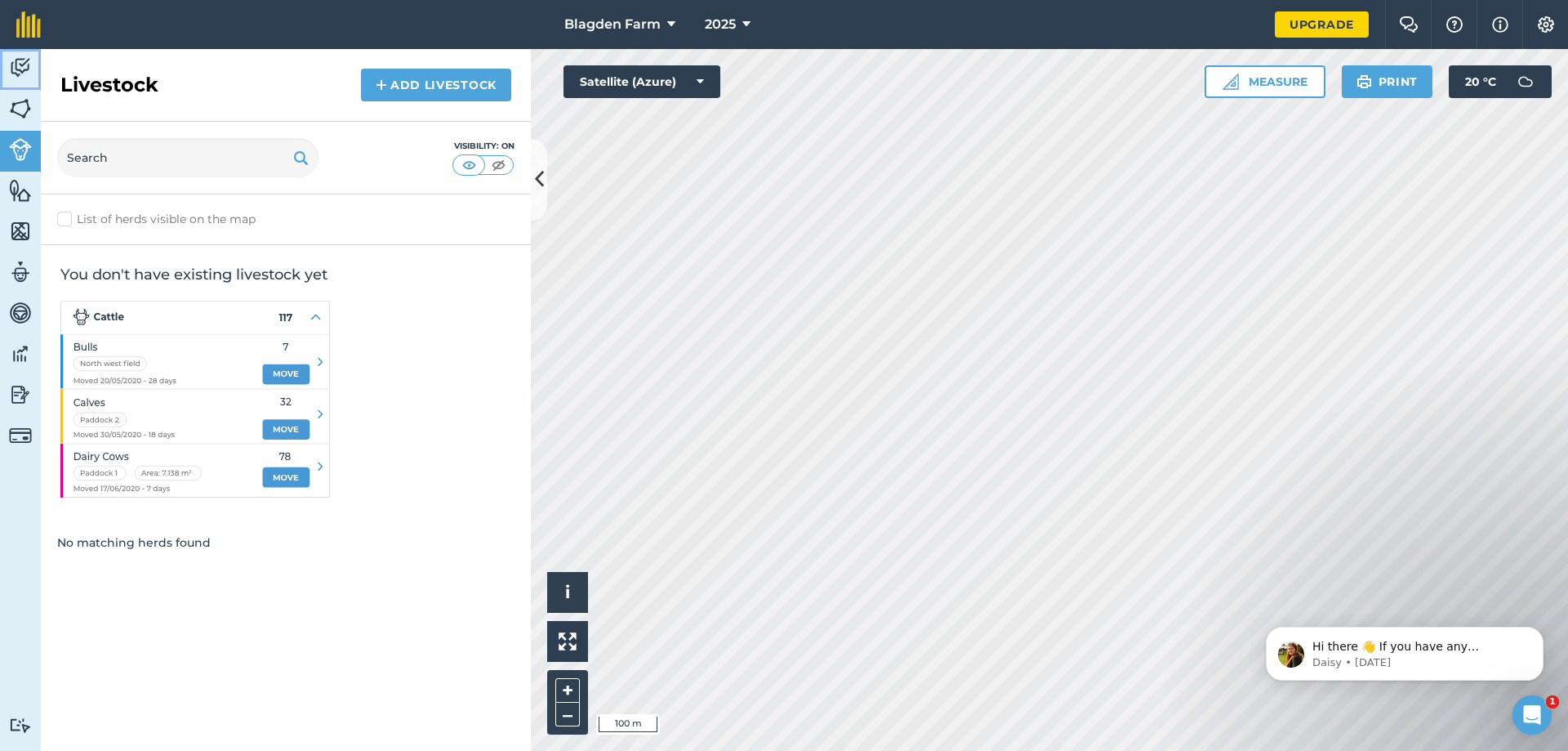
click at [18, 70] on img at bounding box center [20, 67] width 23 height 24
